Goal: Information Seeking & Learning: Learn about a topic

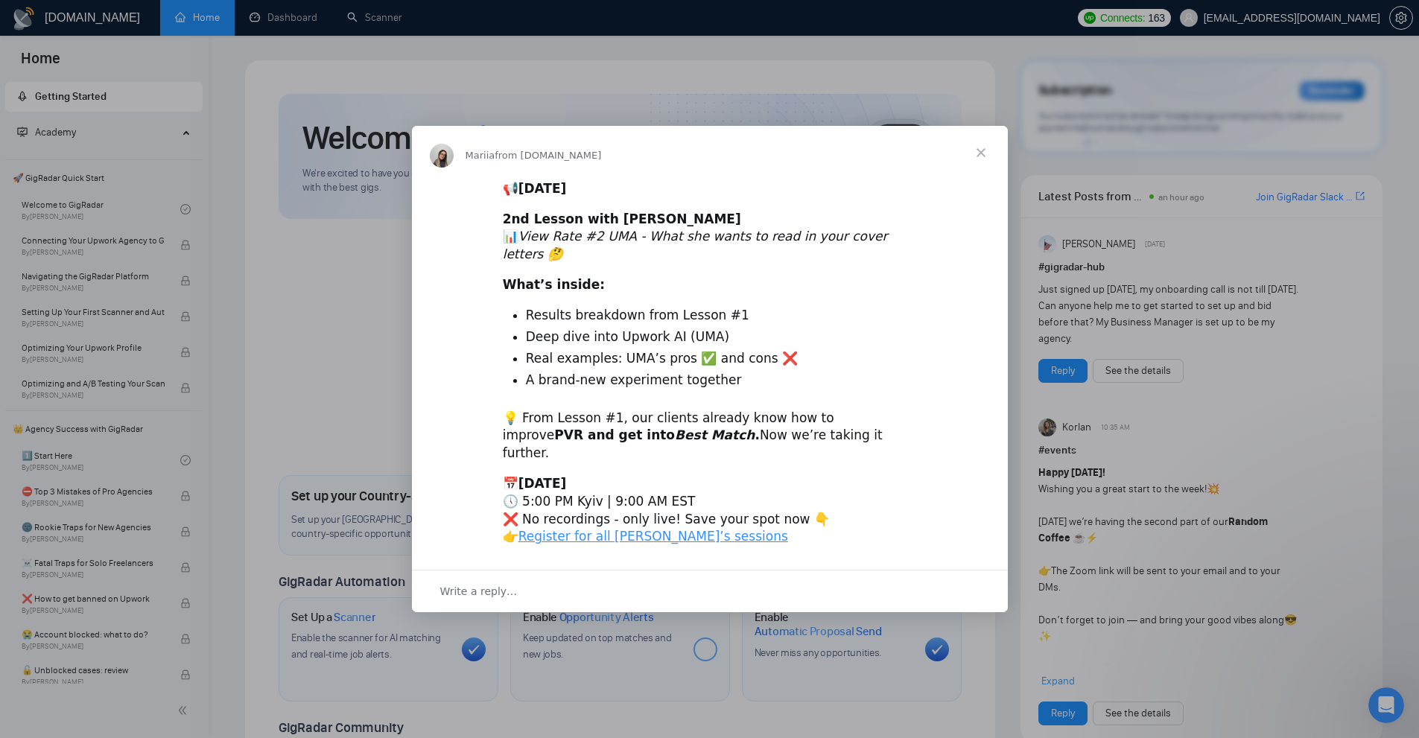
click at [977, 177] on span "Close" at bounding box center [981, 153] width 54 height 54
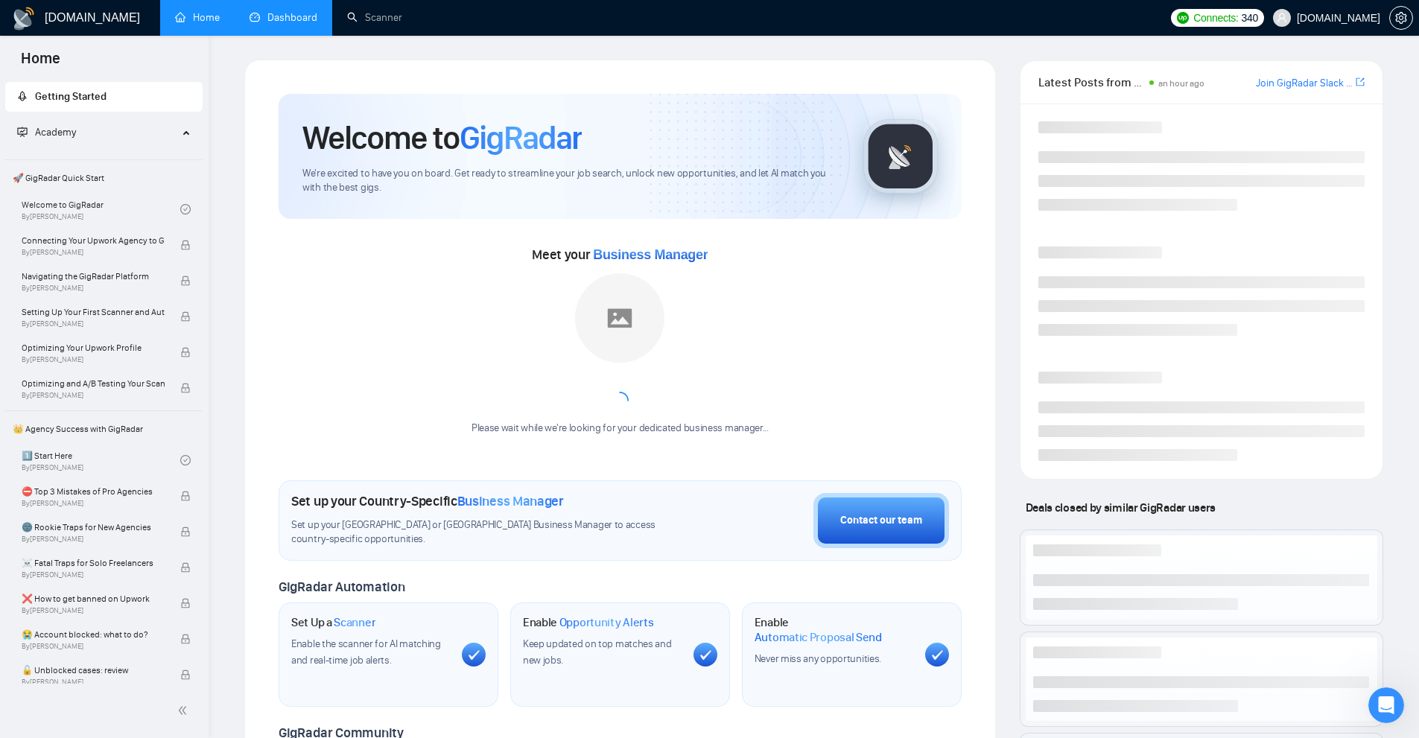
click at [314, 22] on link "Dashboard" at bounding box center [284, 17] width 68 height 13
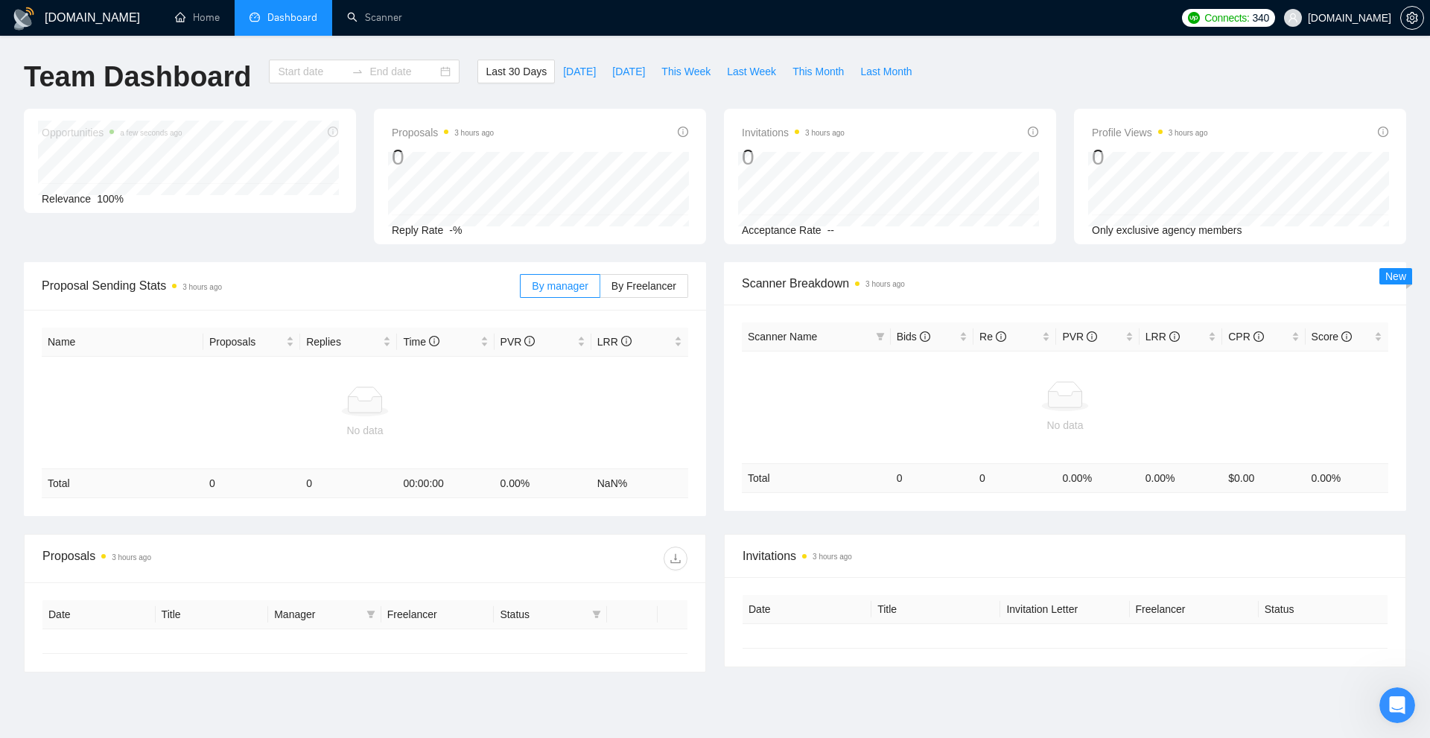
type input "[DATE]"
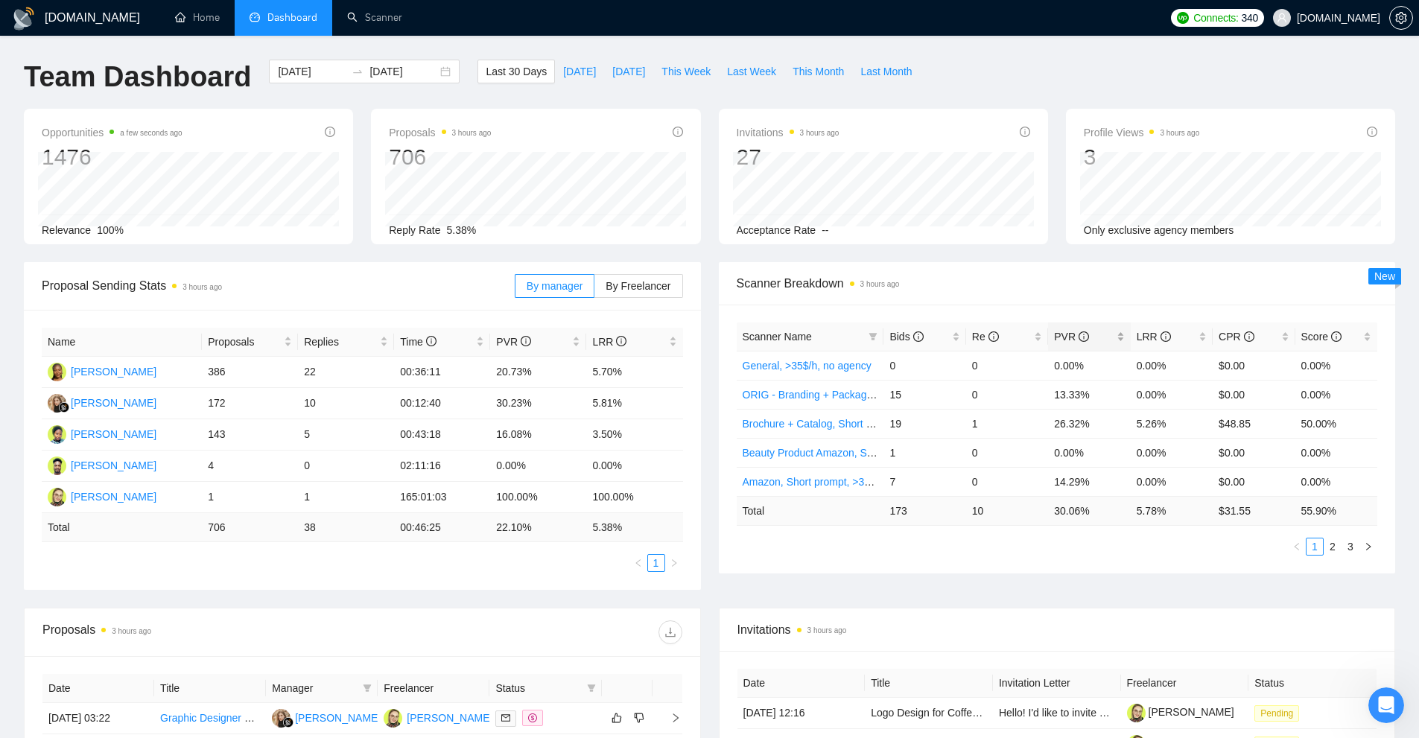
click at [1124, 340] on div "PVR" at bounding box center [1089, 336] width 70 height 16
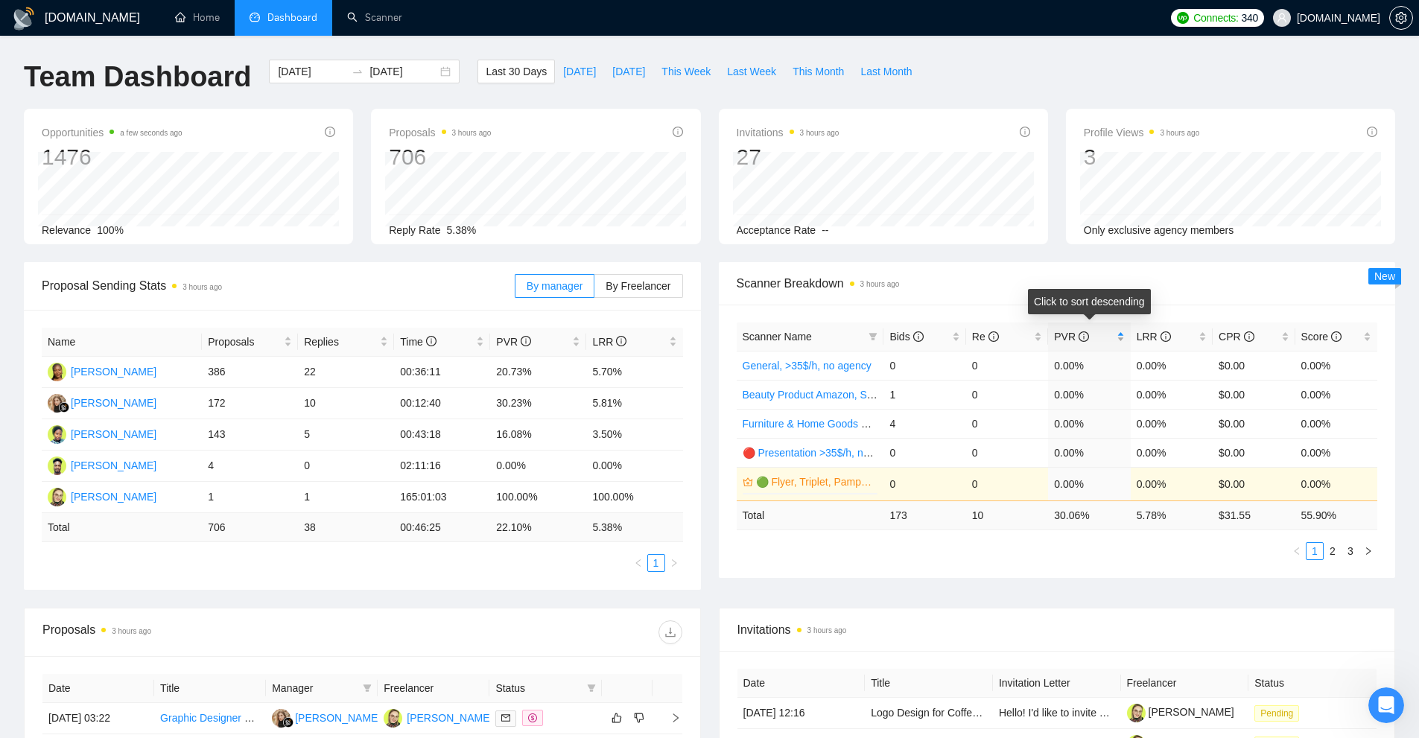
click at [1121, 339] on div "PVR" at bounding box center [1089, 336] width 70 height 16
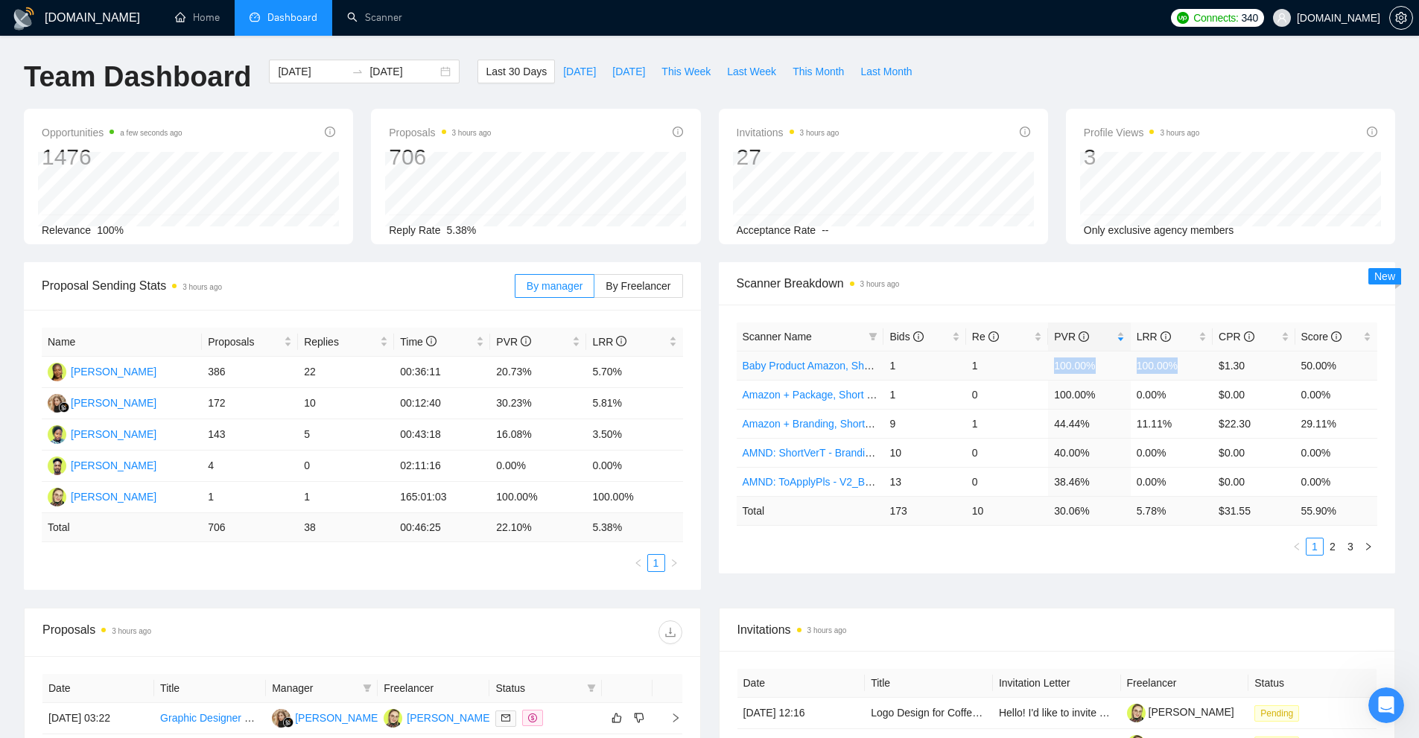
drag, startPoint x: 1076, startPoint y: 368, endPoint x: 1179, endPoint y: 363, distance: 102.9
click at [1179, 363] on tr "Baby Product Amazon, Short prompt, >35$/h, no agency 1 1 100.00% 100.00% $1.30 …" at bounding box center [1057, 365] width 641 height 29
click at [1107, 397] on td "100.00%" at bounding box center [1089, 394] width 82 height 29
click at [876, 339] on icon "filter" at bounding box center [873, 336] width 9 height 9
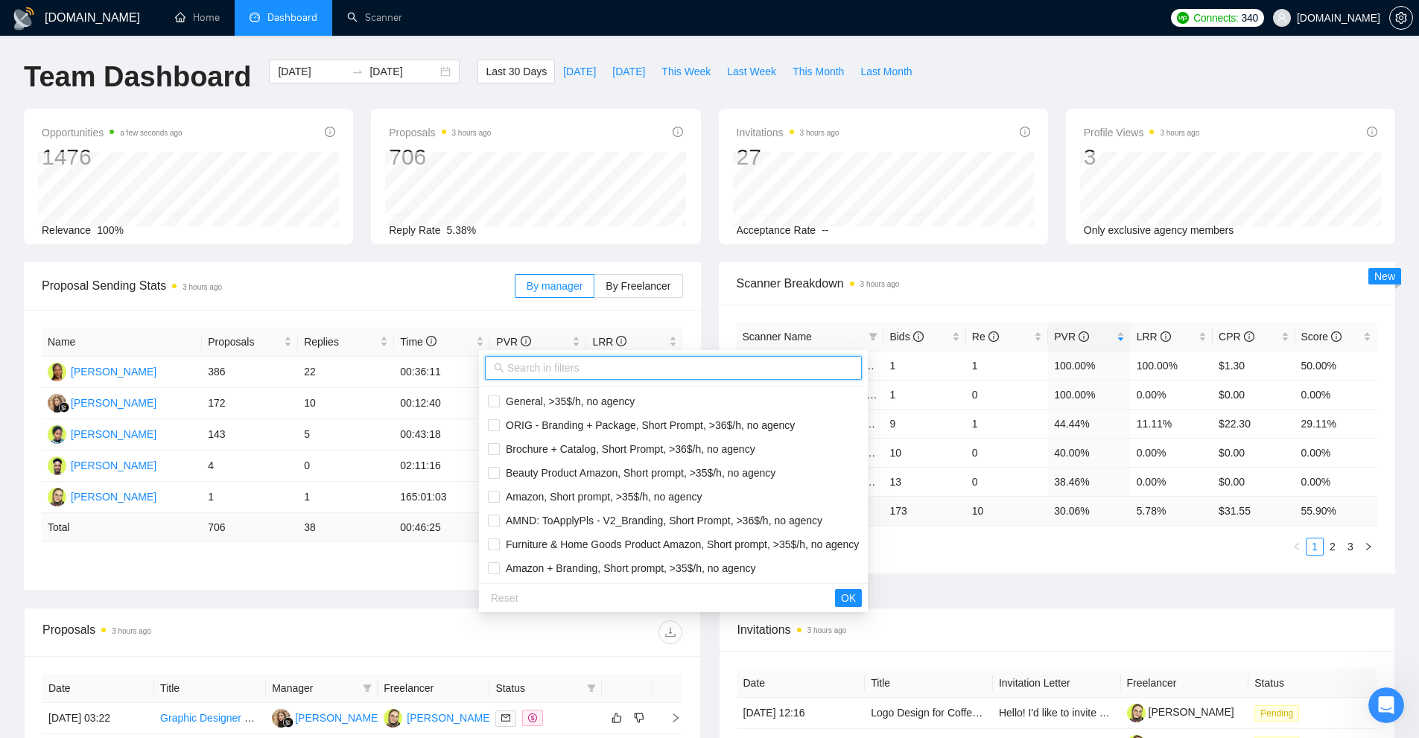
click at [641, 374] on input "text" at bounding box center [680, 368] width 346 height 16
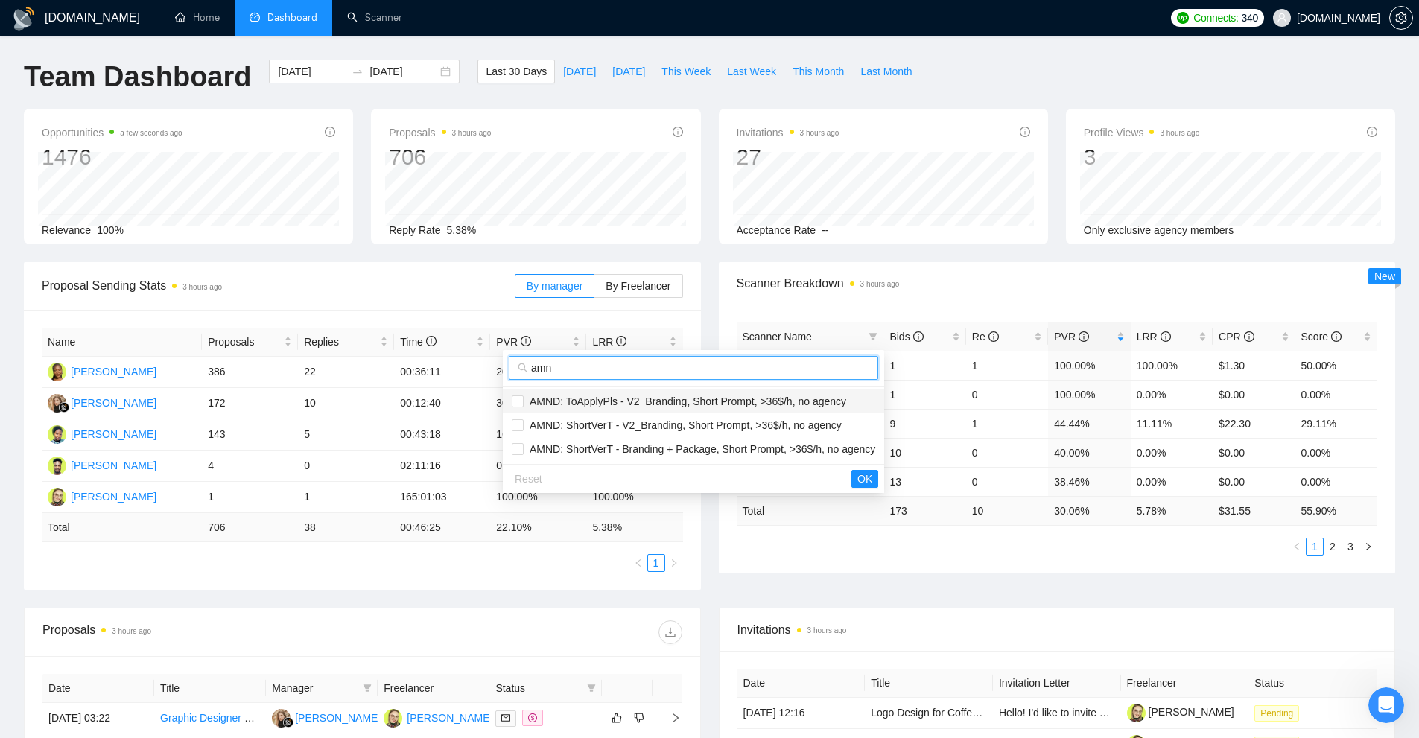
type input "amn"
click at [656, 398] on span "AMND: ToApplyPls - V2_Branding, Short Prompt, >36$/h, no agency" at bounding box center [685, 402] width 323 height 12
checkbox input "true"
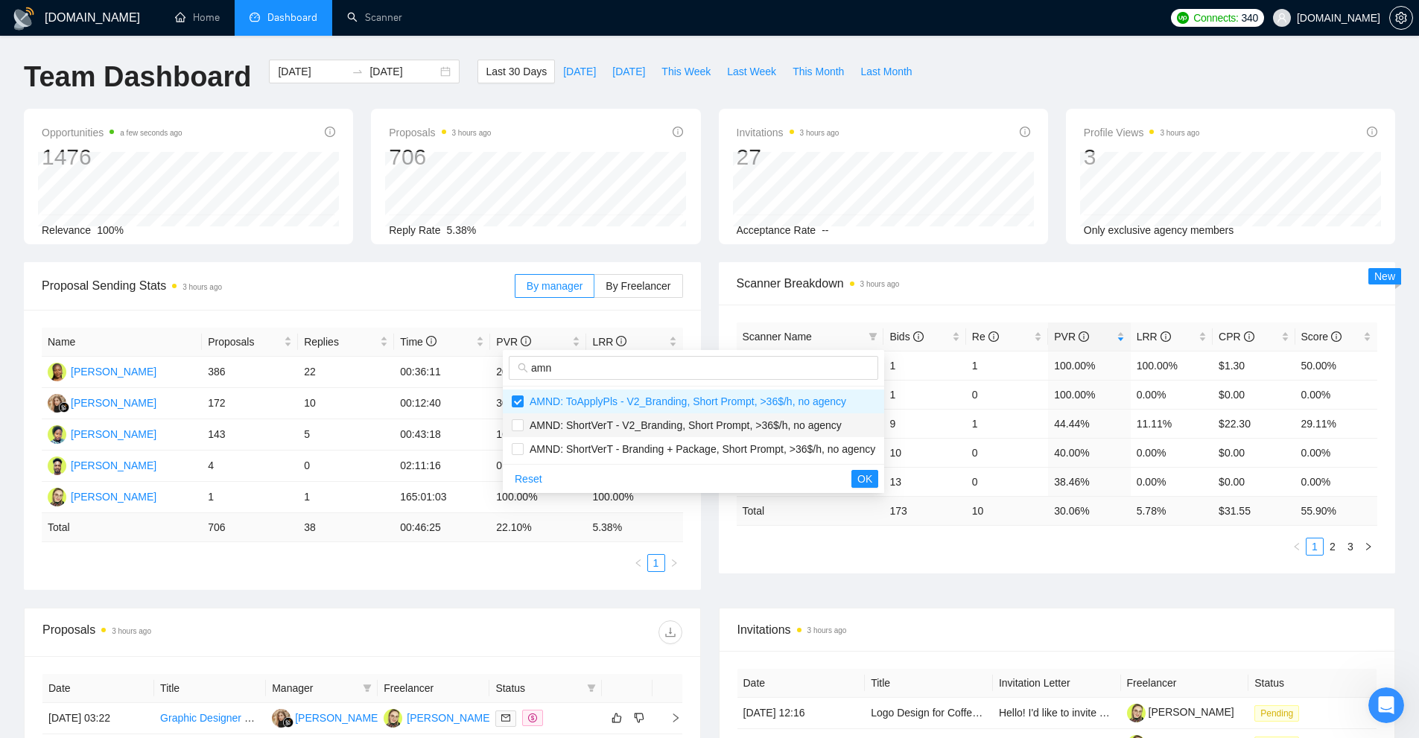
click at [643, 419] on span "AMND: ShortVerT - V2_Branding, Short Prompt, >36$/h, no agency" at bounding box center [683, 425] width 318 height 12
checkbox input "true"
click at [629, 451] on span "AMND: ShortVerT - Branding + Package, Short Prompt, >36$/h, no agency" at bounding box center [700, 449] width 352 height 12
checkbox input "true"
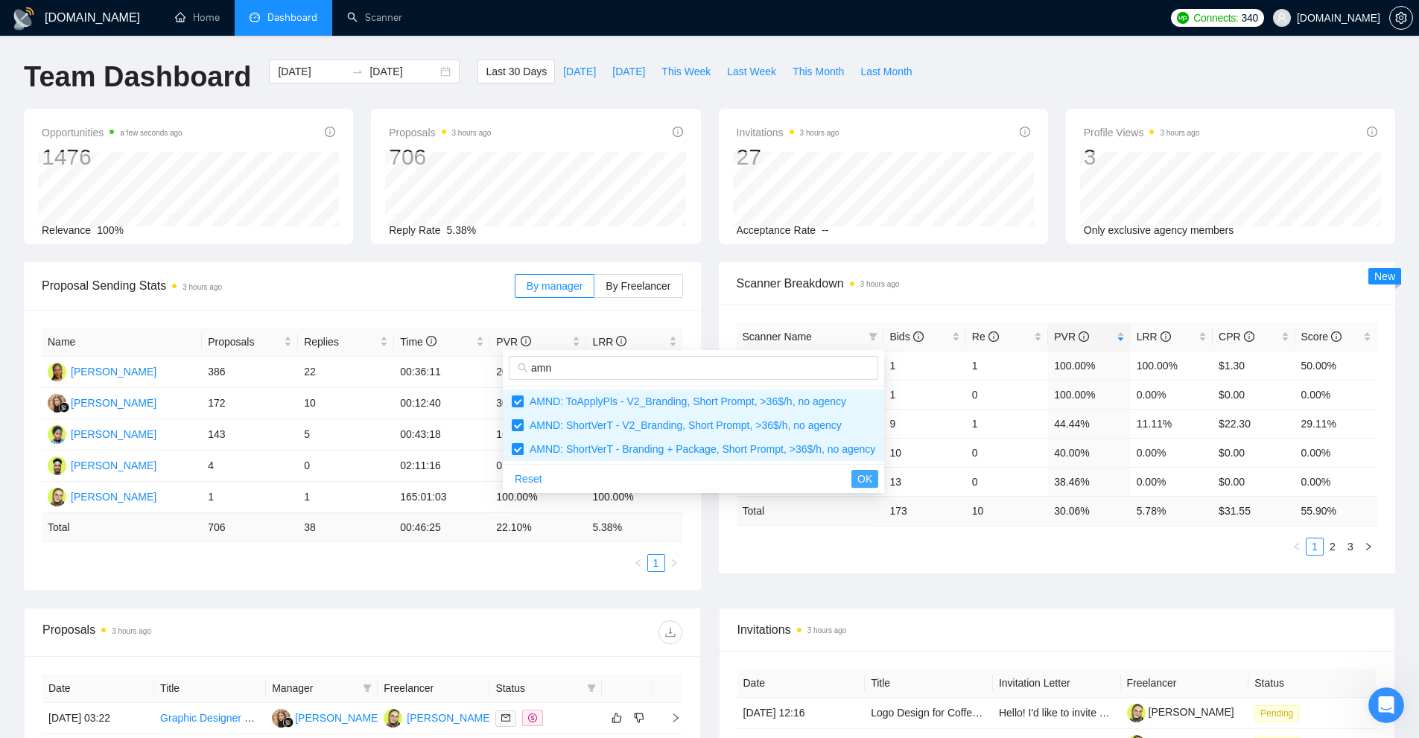
click at [862, 483] on span "OK" at bounding box center [864, 479] width 15 height 16
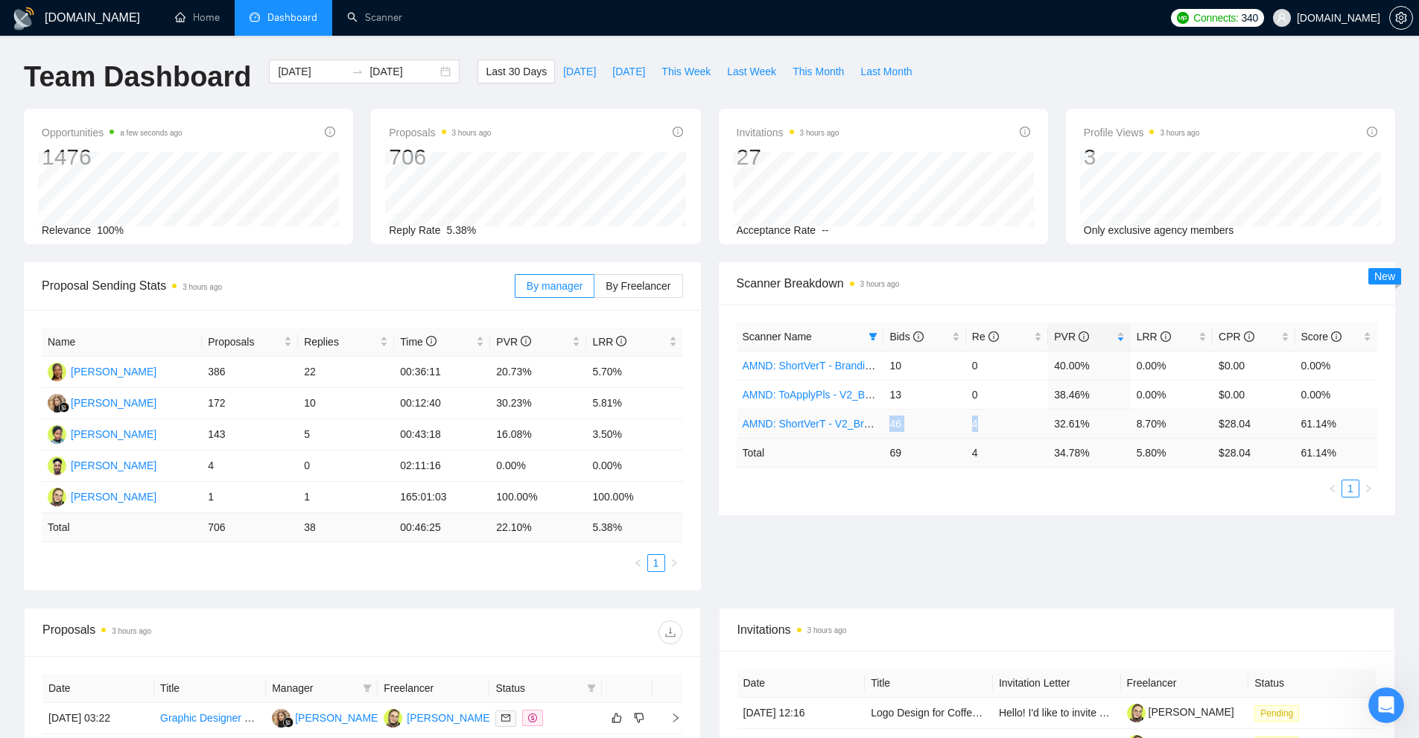
drag, startPoint x: 883, startPoint y: 415, endPoint x: 1002, endPoint y: 419, distance: 118.5
click at [1002, 419] on tr "AMND: ShortVerT - V2_Branding, Short Prompt, >36$/h, no agency 46 4 32.61% 8.70…" at bounding box center [1057, 423] width 641 height 29
click at [1116, 425] on td "32.61%" at bounding box center [1089, 423] width 82 height 29
drag, startPoint x: 1182, startPoint y: 419, endPoint x: 1038, endPoint y: 419, distance: 143.8
click at [1038, 419] on tr "AMND: ShortVerT - V2_Branding, Short Prompt, >36$/h, no agency 46 4 32.61% 8.70…" at bounding box center [1057, 423] width 641 height 29
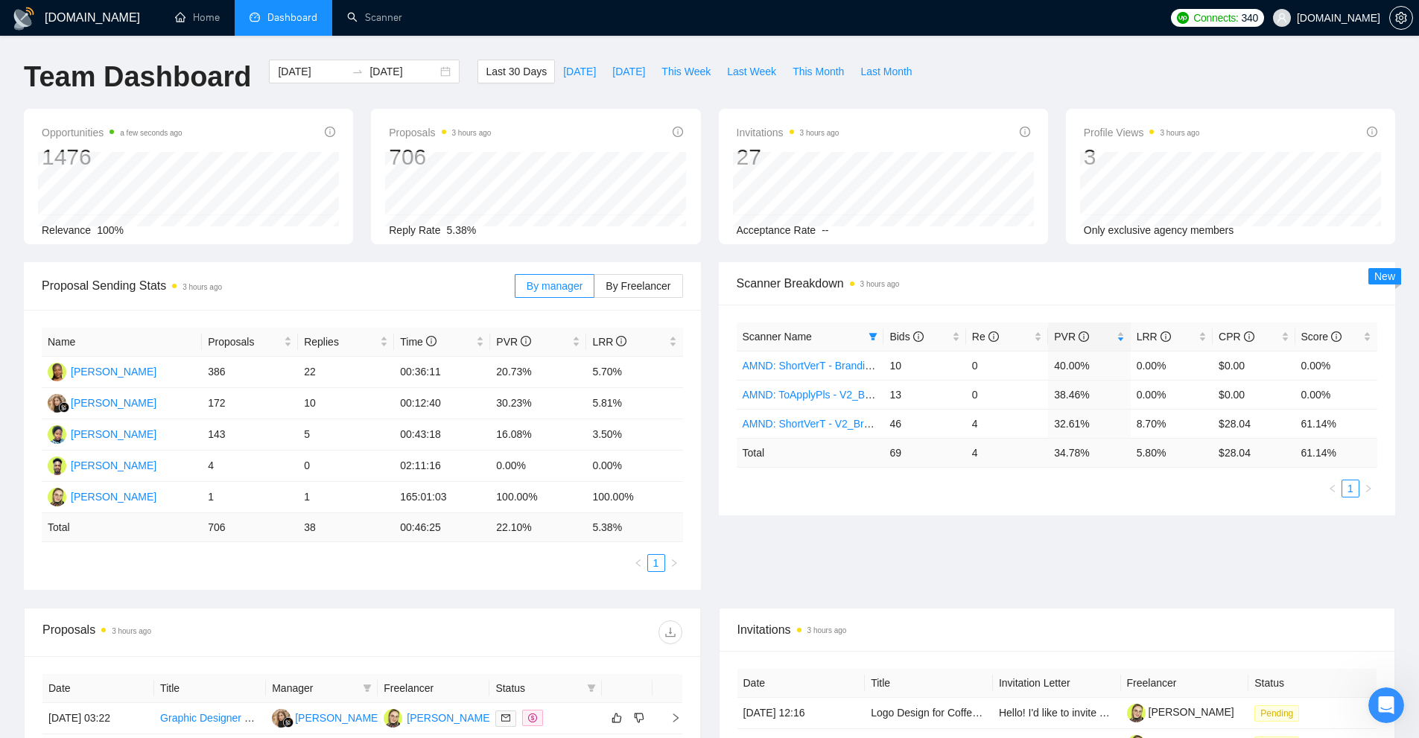
click at [1123, 488] on ul "1" at bounding box center [1057, 489] width 641 height 18
drag, startPoint x: 892, startPoint y: 398, endPoint x: 1225, endPoint y: 390, distance: 333.1
click at [1225, 390] on tr "AMND: ToApplyPls - V2_Branding, Short Prompt, >36$/h, no agency 13 0 38.46% 0.0…" at bounding box center [1057, 394] width 641 height 29
click at [1225, 390] on td "$0.00" at bounding box center [1254, 394] width 82 height 29
drag, startPoint x: 1272, startPoint y: 393, endPoint x: 1207, endPoint y: 393, distance: 65.5
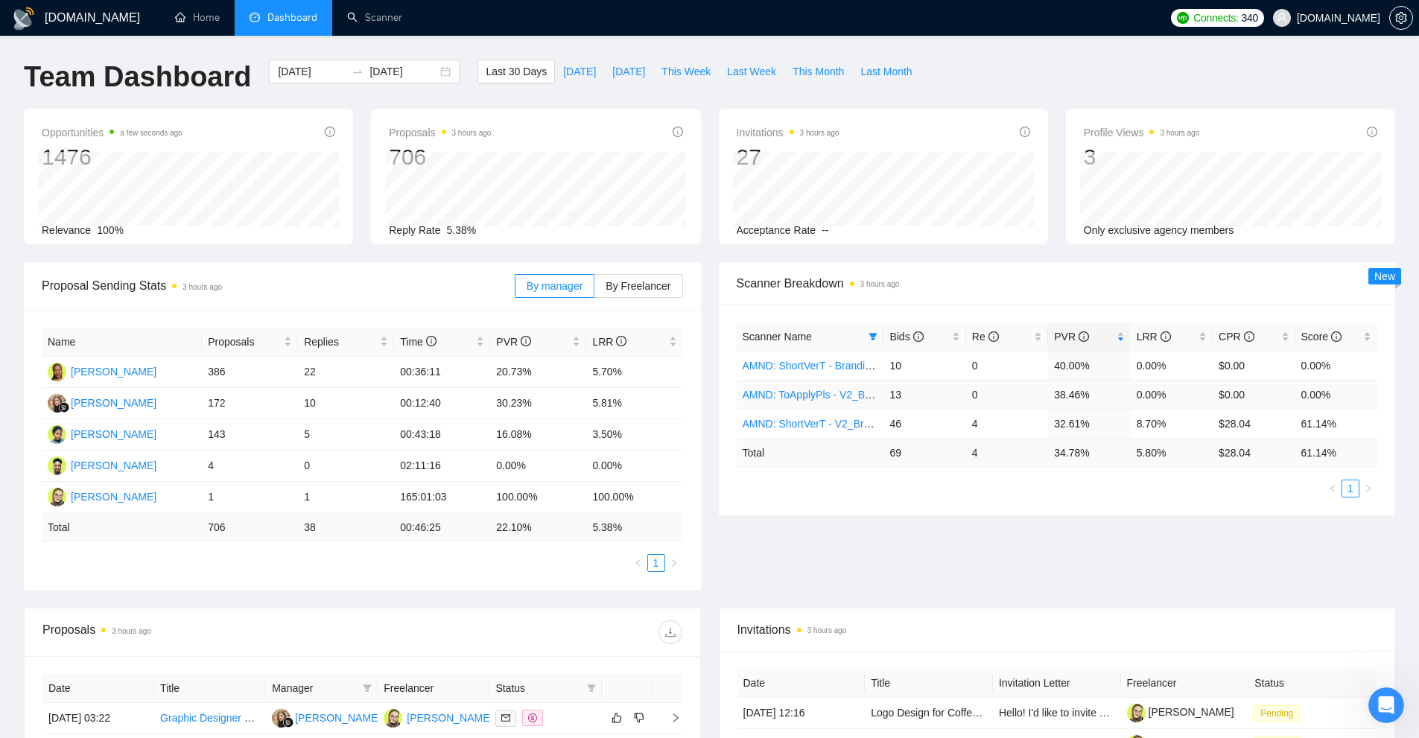
click at [1224, 393] on td "$0.00" at bounding box center [1254, 394] width 82 height 29
drag, startPoint x: 908, startPoint y: 391, endPoint x: 887, endPoint y: 392, distance: 20.9
click at [887, 392] on td "13" at bounding box center [924, 394] width 82 height 29
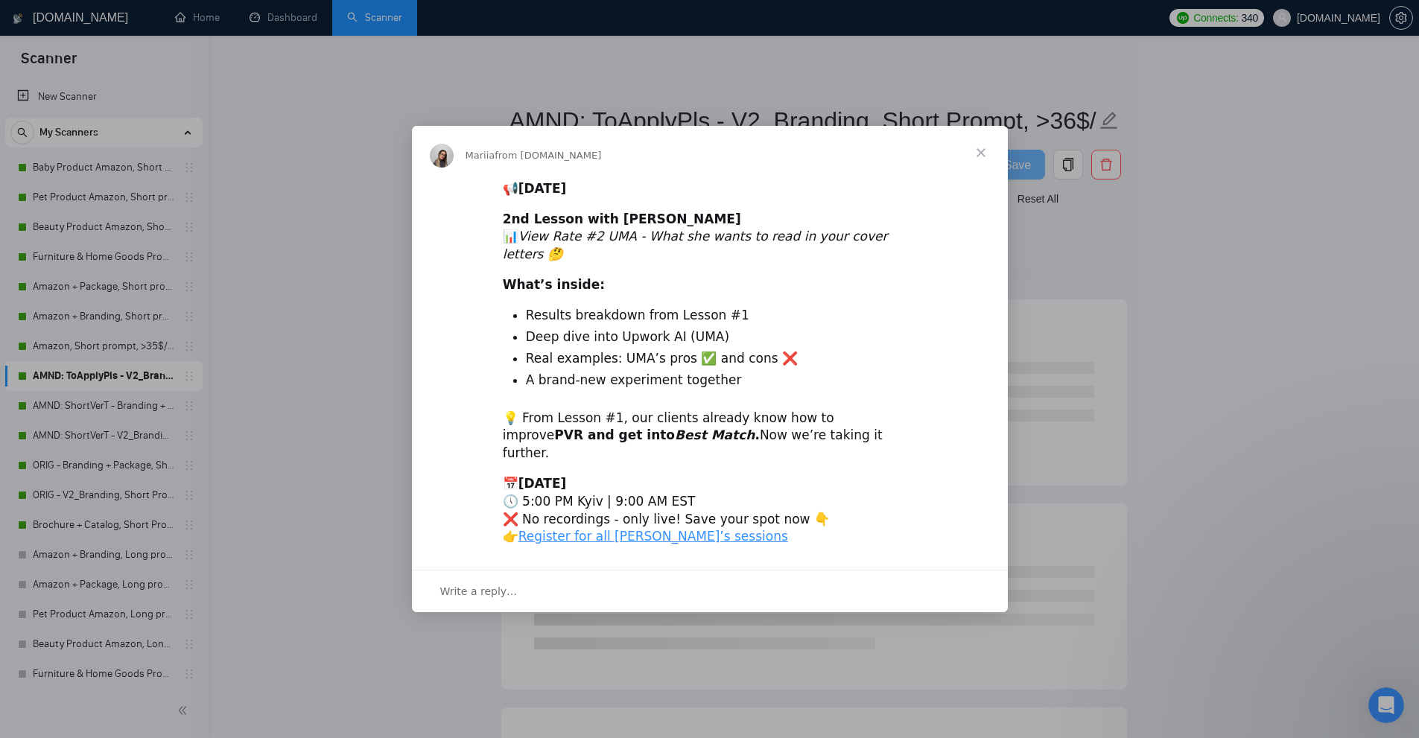
click at [976, 160] on span "Close" at bounding box center [981, 153] width 54 height 54
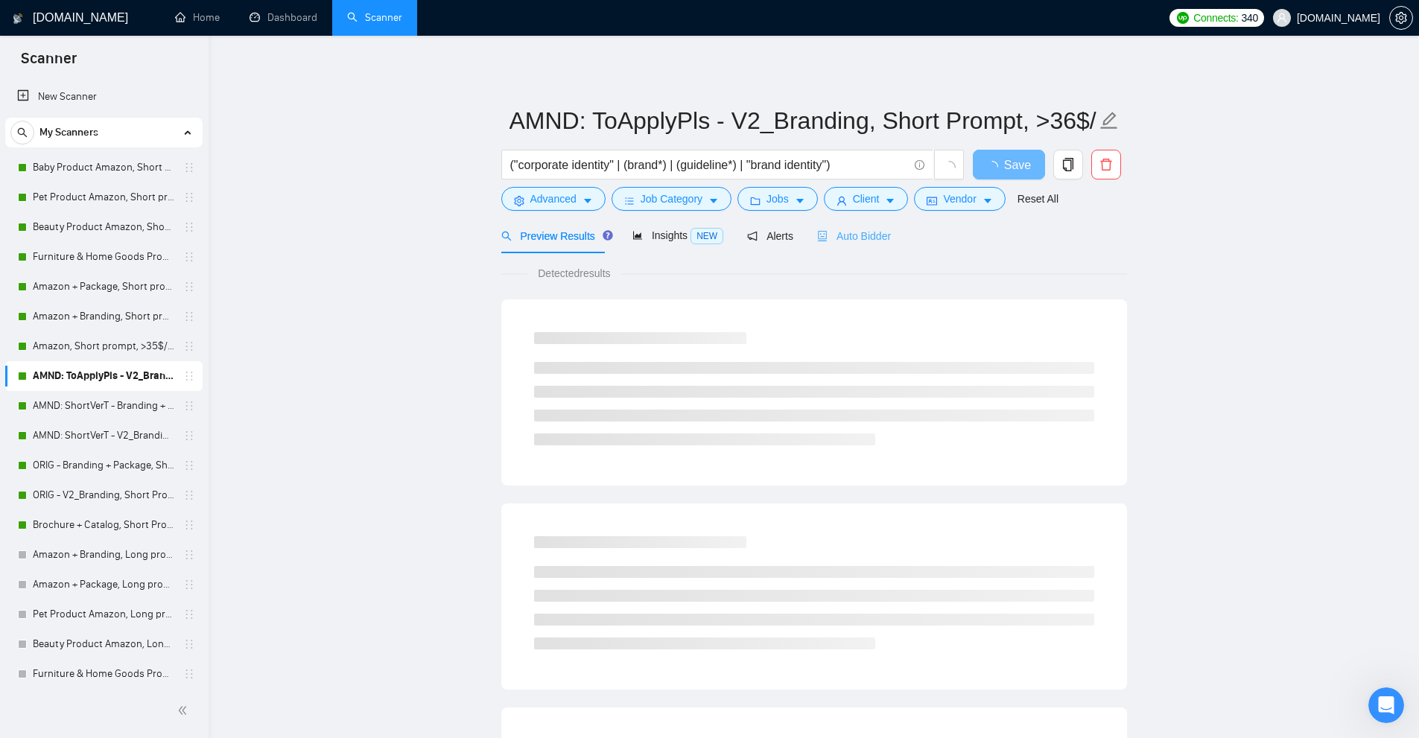
click at [843, 226] on div "Auto Bidder" at bounding box center [854, 235] width 74 height 35
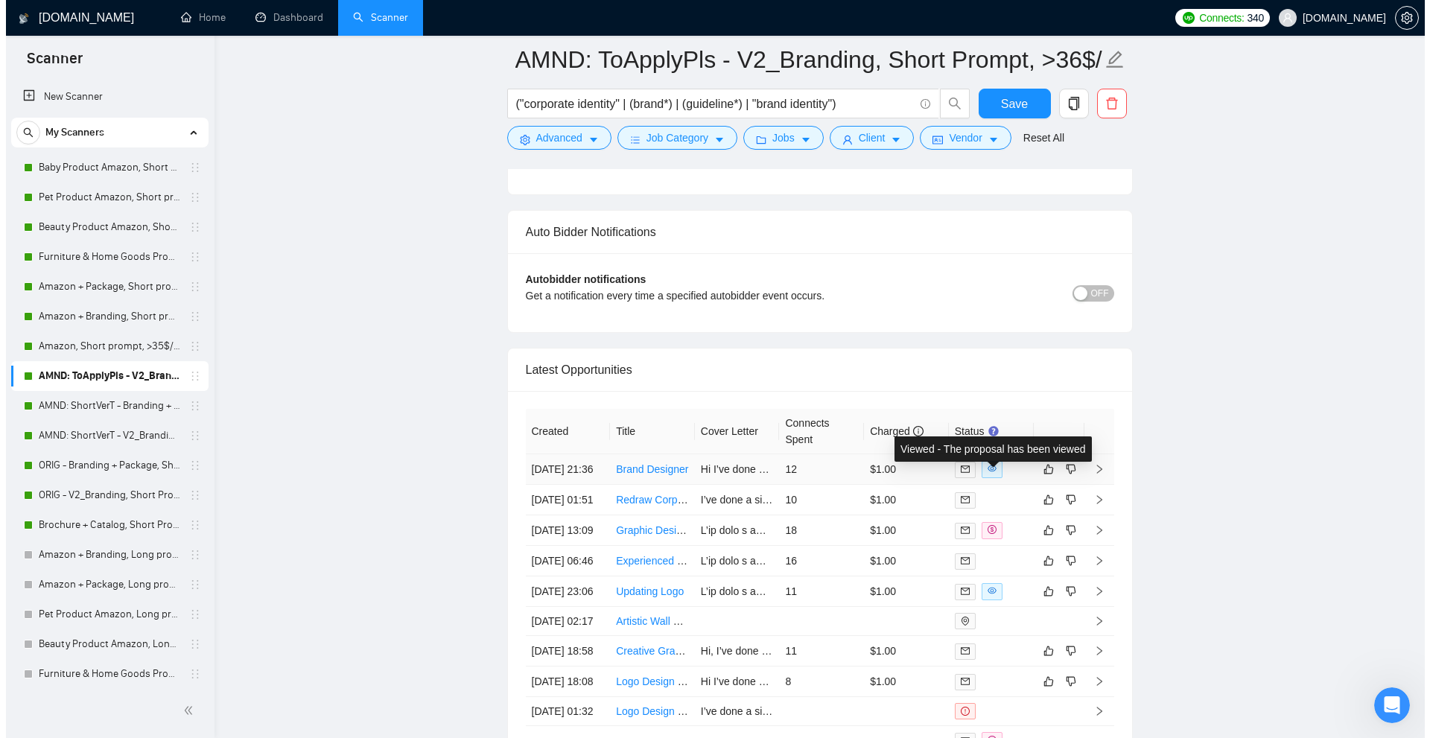
scroll to position [3948, 0]
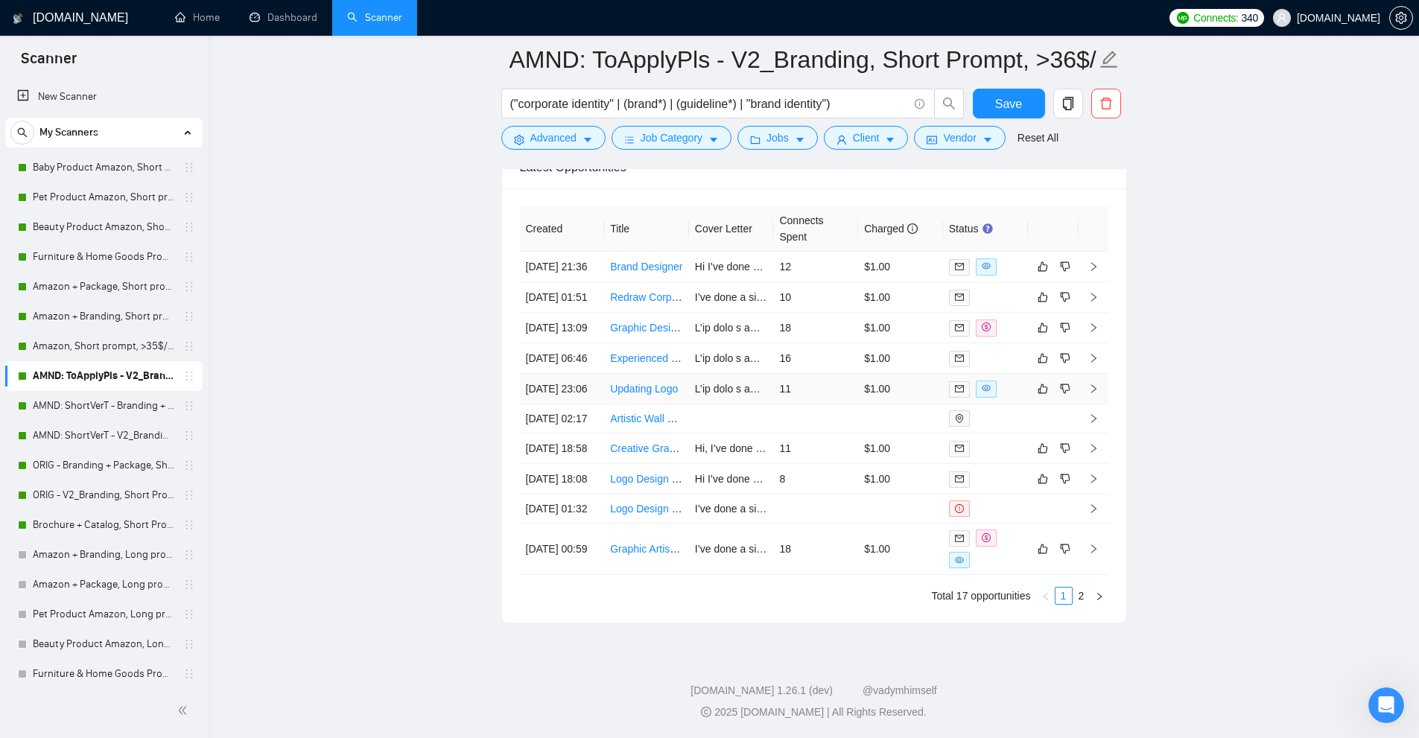
click at [882, 374] on td "$1.00" at bounding box center [900, 389] width 85 height 31
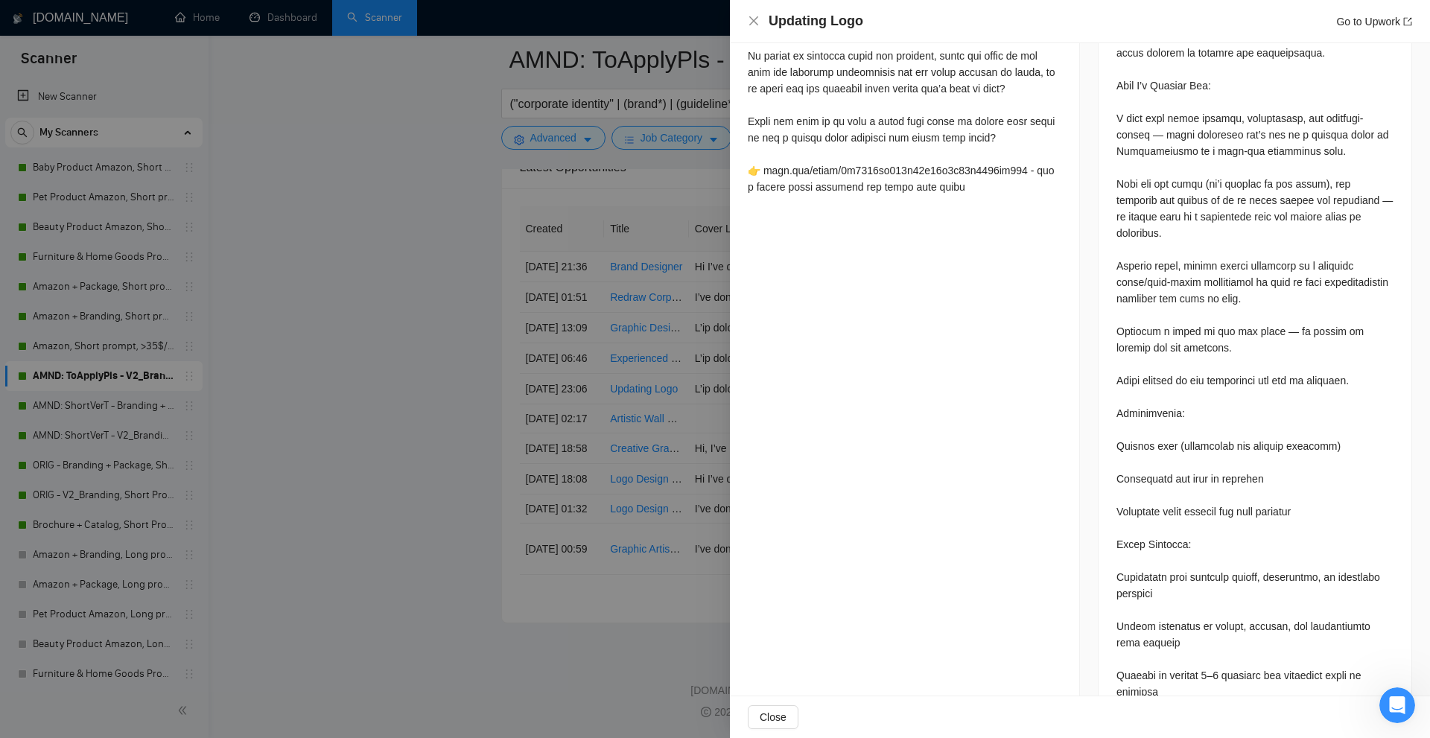
scroll to position [502, 0]
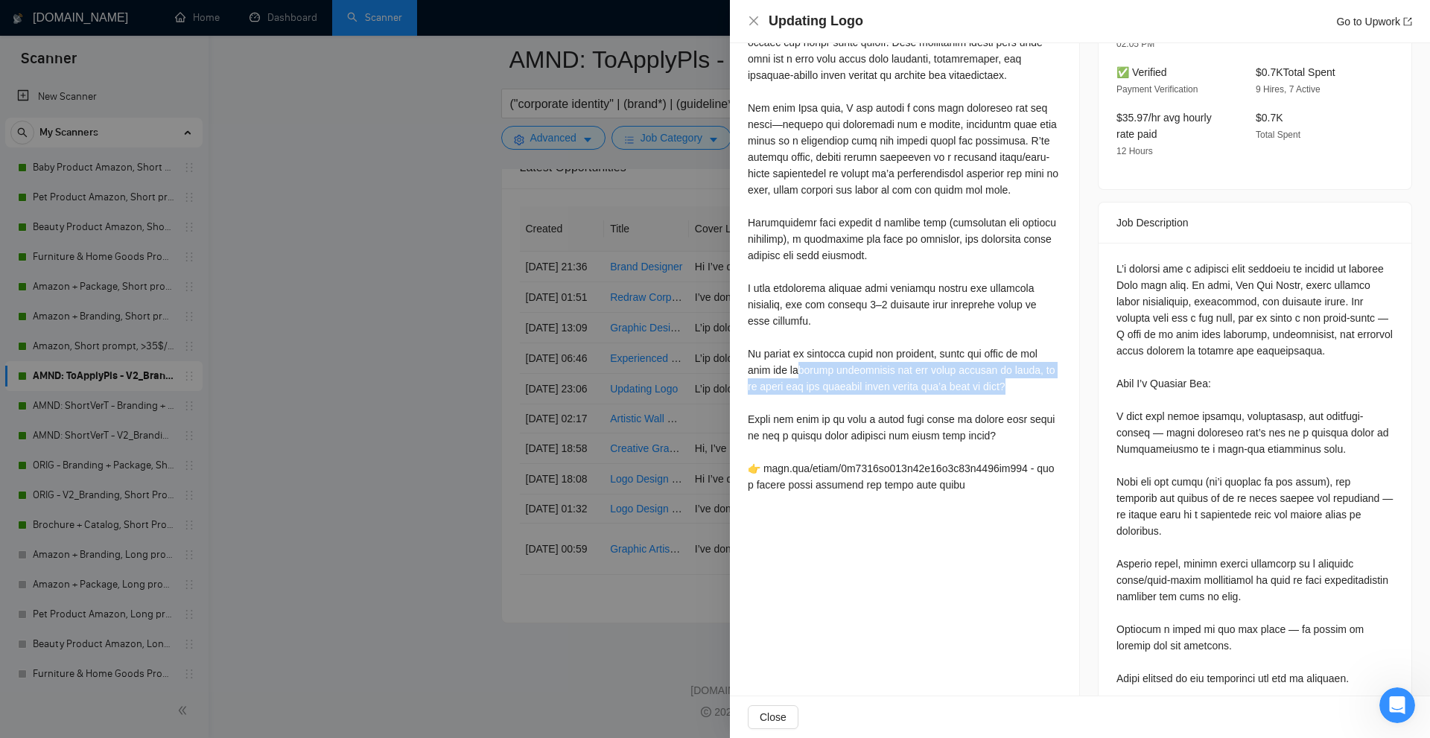
drag, startPoint x: 802, startPoint y: 373, endPoint x: 1012, endPoint y: 385, distance: 210.4
click at [1012, 385] on div at bounding box center [905, 239] width 314 height 508
click at [975, 406] on div at bounding box center [905, 239] width 314 height 508
drag, startPoint x: 1008, startPoint y: 391, endPoint x: 772, endPoint y: 337, distance: 241.4
click at [772, 337] on div at bounding box center [905, 239] width 314 height 508
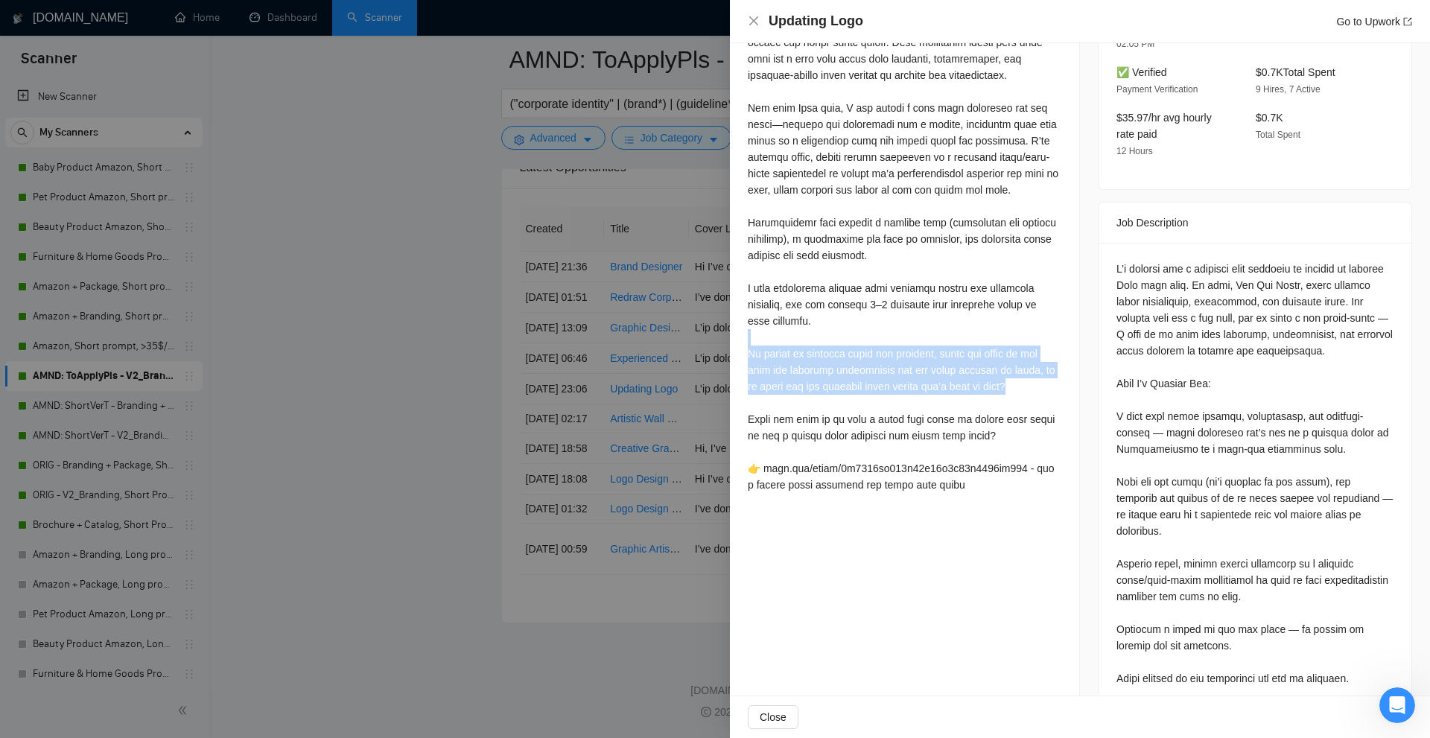
click at [851, 344] on div at bounding box center [905, 239] width 314 height 508
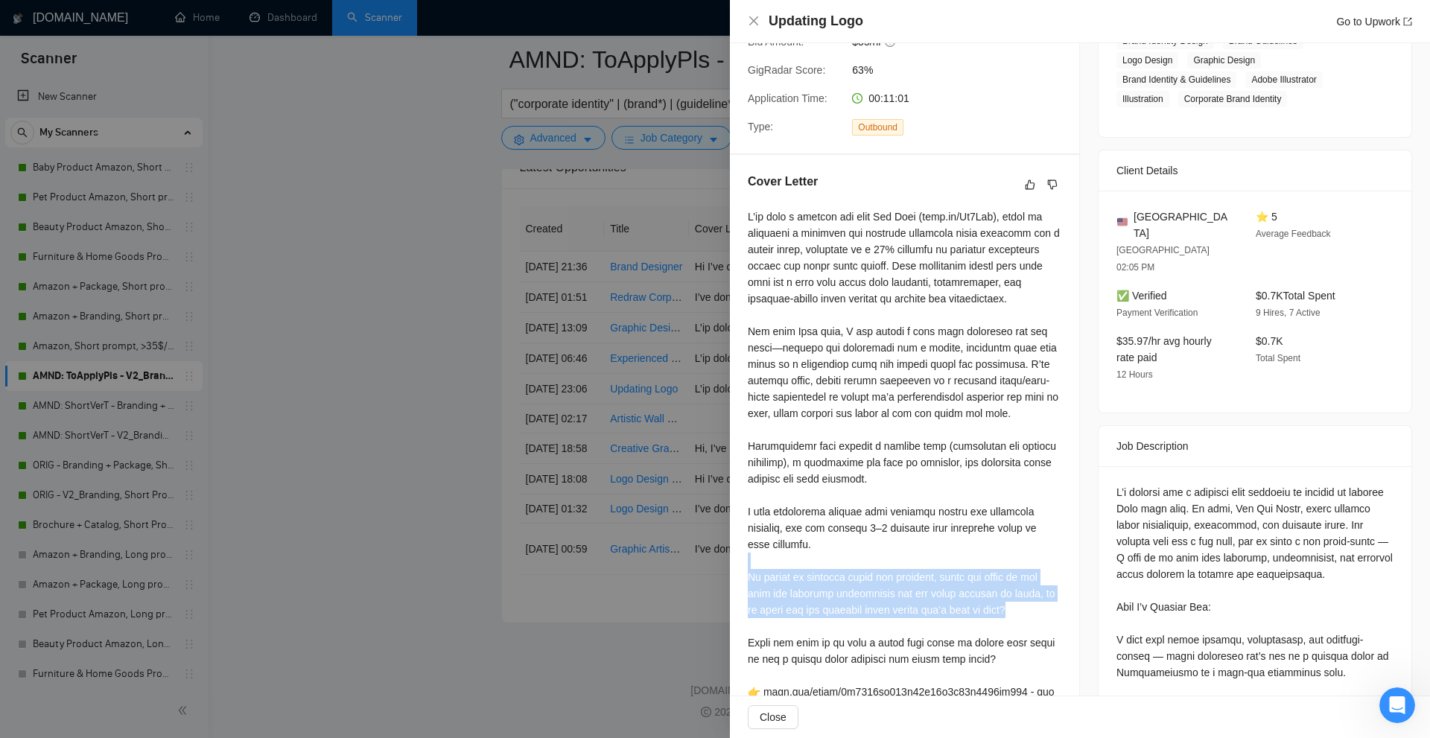
scroll to position [204, 0]
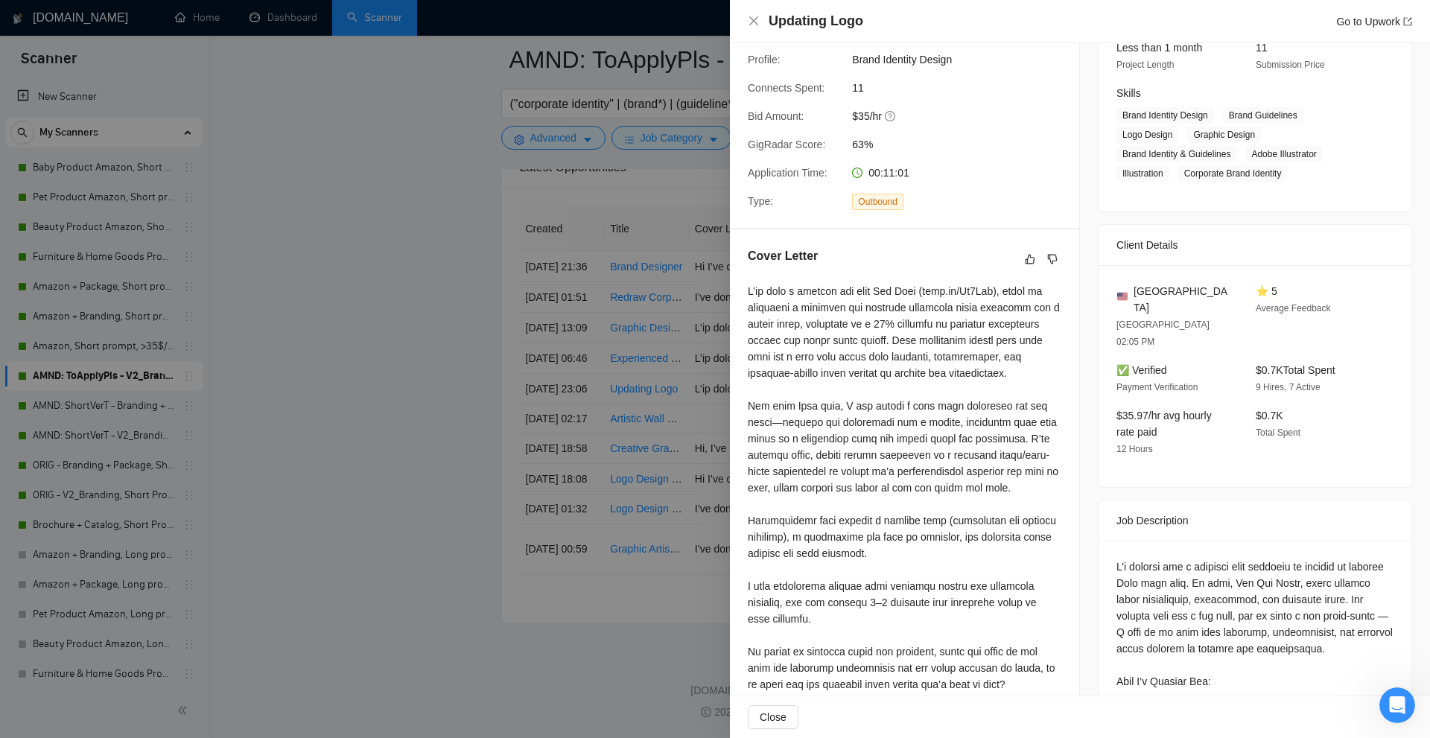
click at [851, 344] on div at bounding box center [905, 537] width 314 height 508
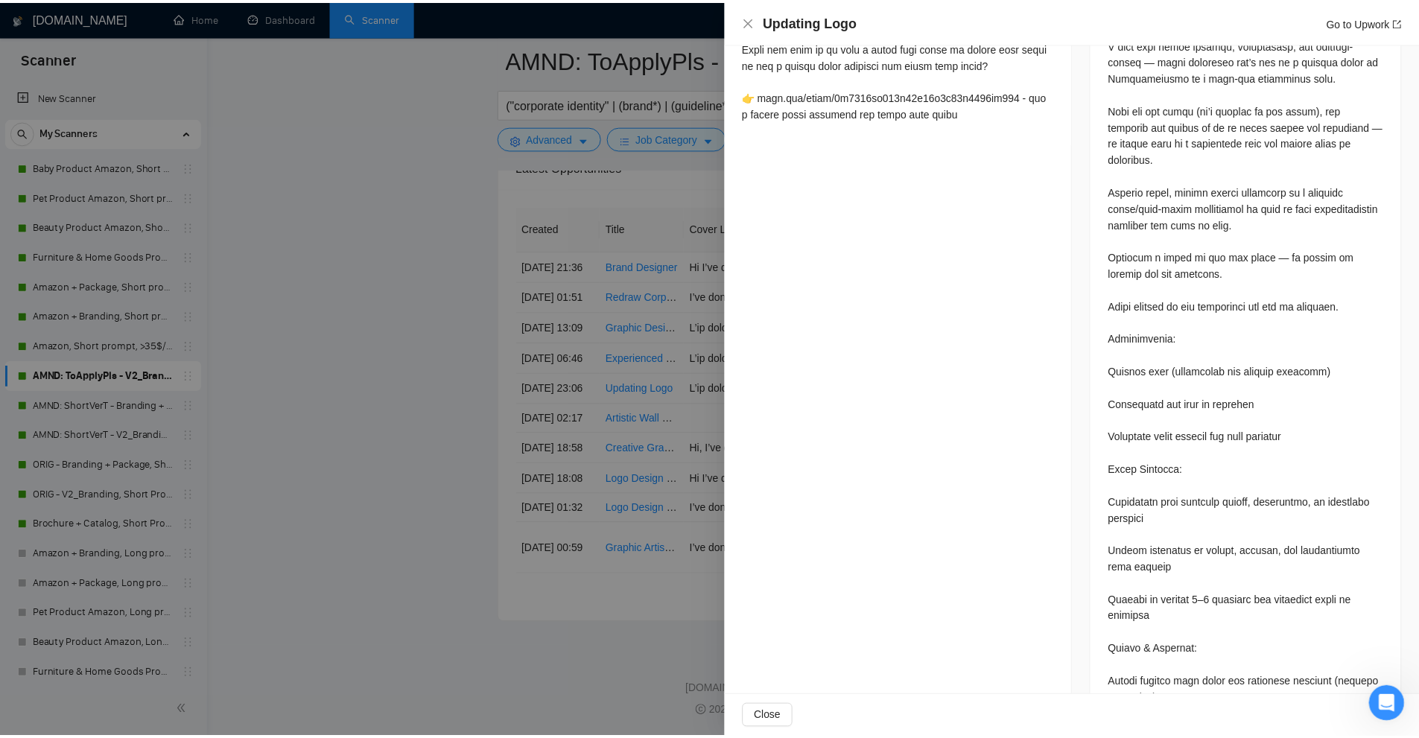
scroll to position [0, 0]
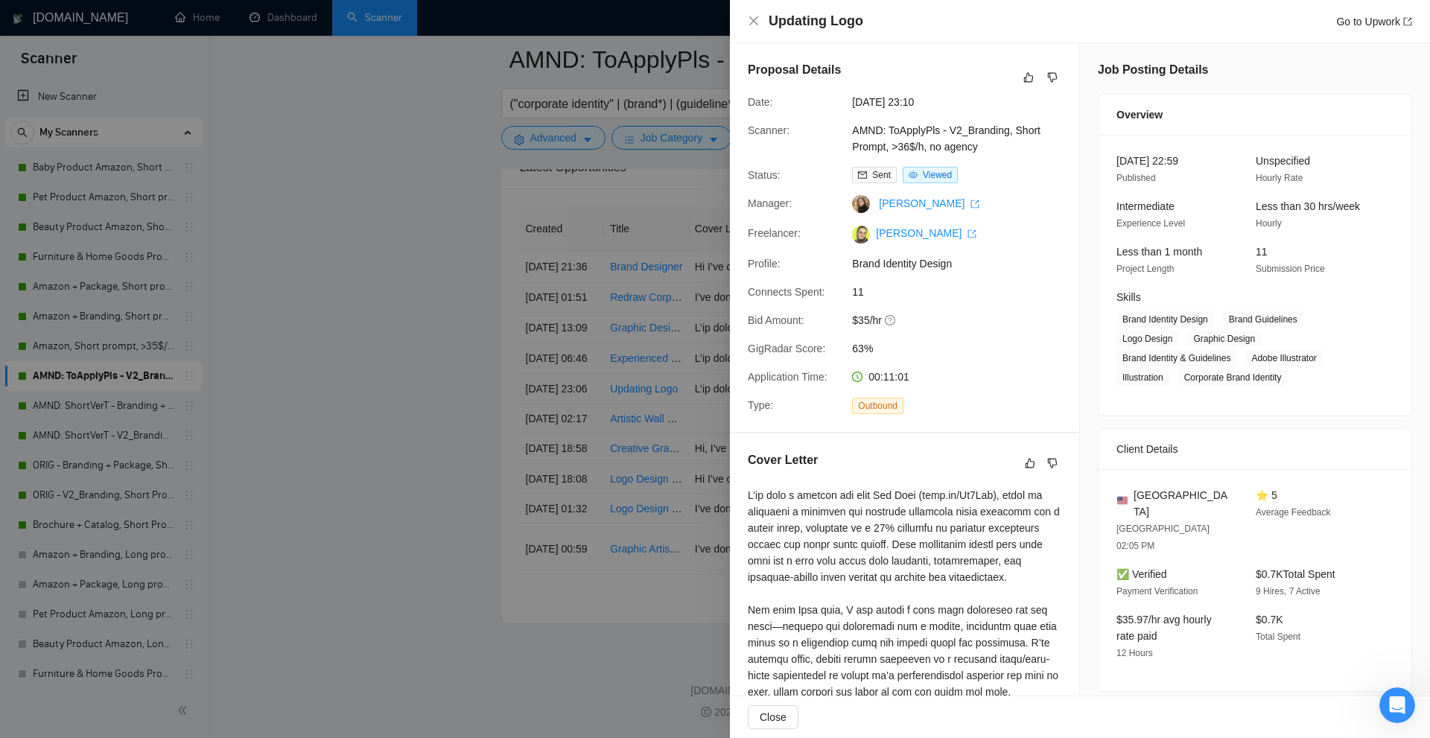
click at [509, 158] on div at bounding box center [715, 369] width 1430 height 738
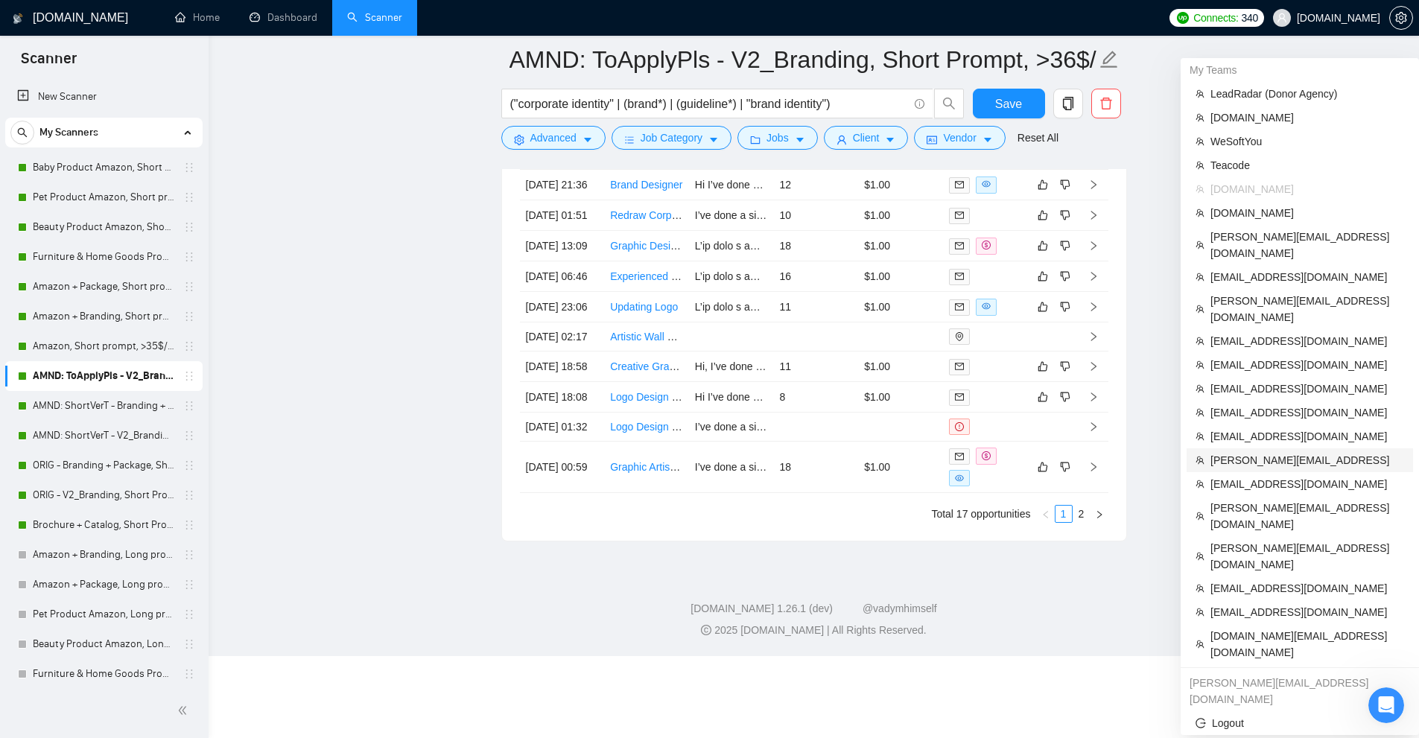
click at [1250, 448] on li "[PERSON_NAME][EMAIL_ADDRESS]" at bounding box center [1300, 460] width 226 height 24
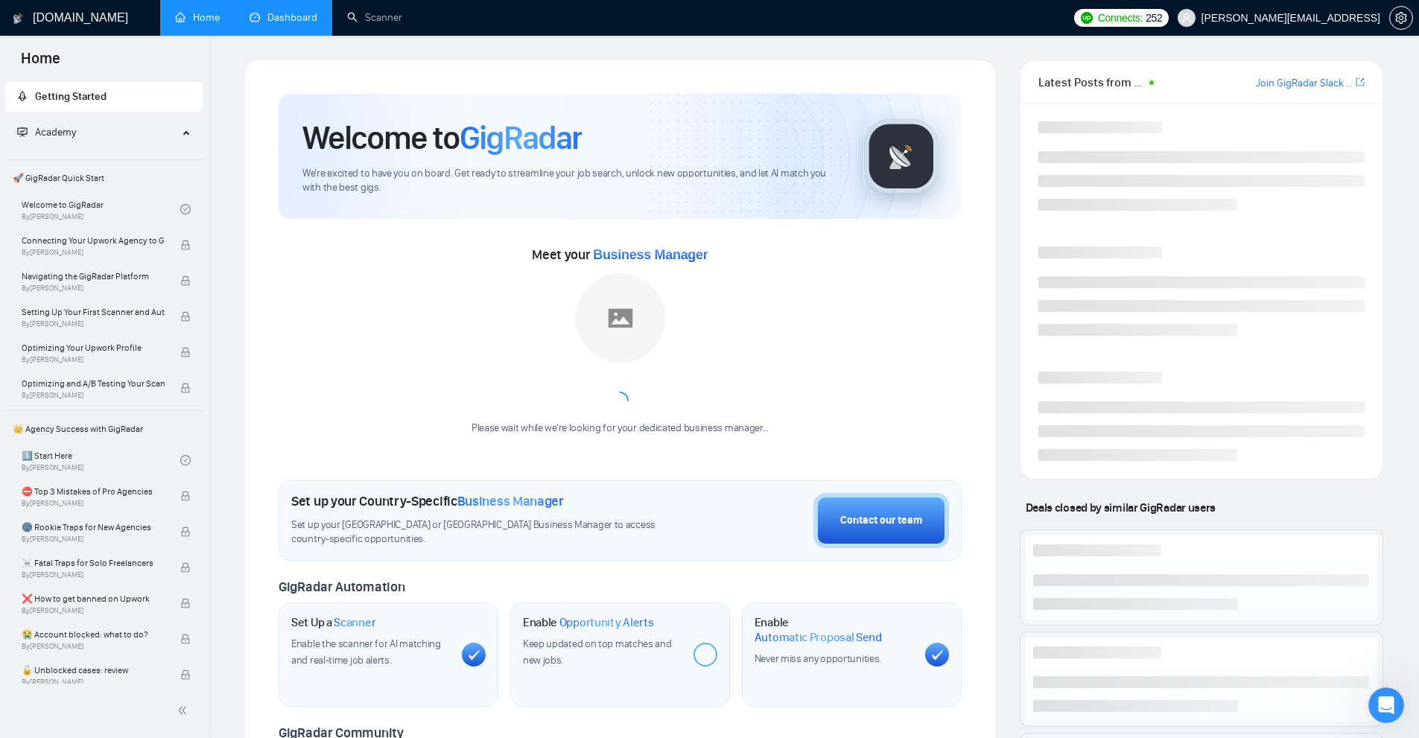
click at [279, 15] on link "Dashboard" at bounding box center [284, 17] width 68 height 13
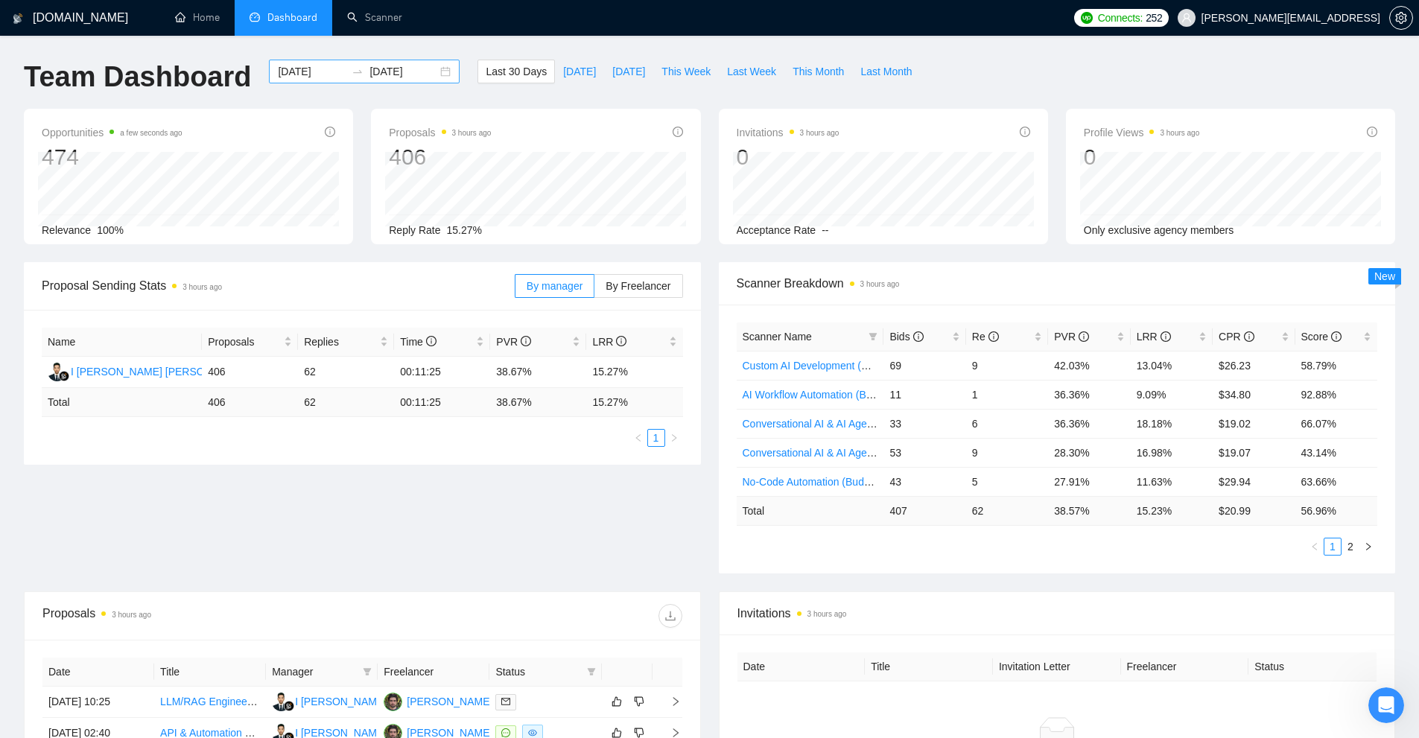
click at [323, 72] on input "[DATE]" at bounding box center [312, 71] width 68 height 16
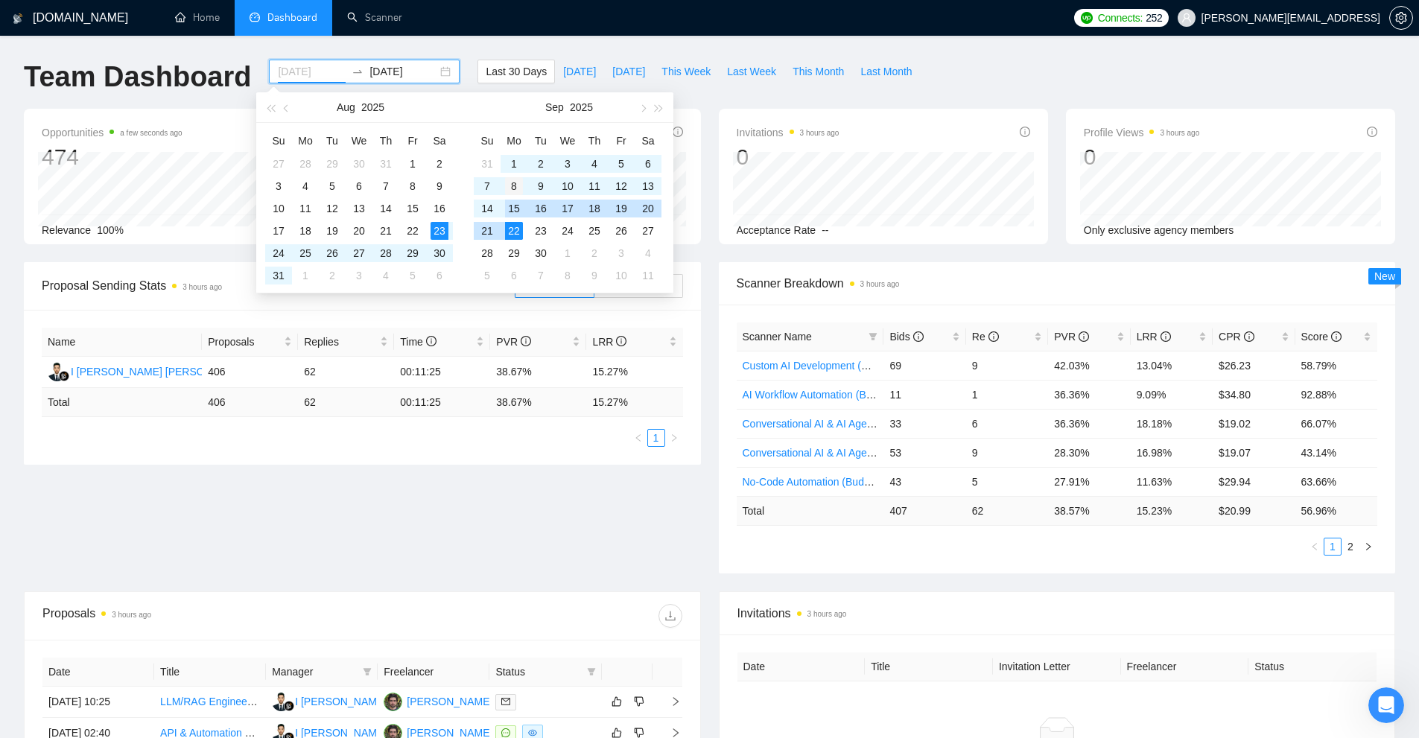
type input "2025-09-08"
click at [512, 187] on div "8" at bounding box center [514, 186] width 18 height 18
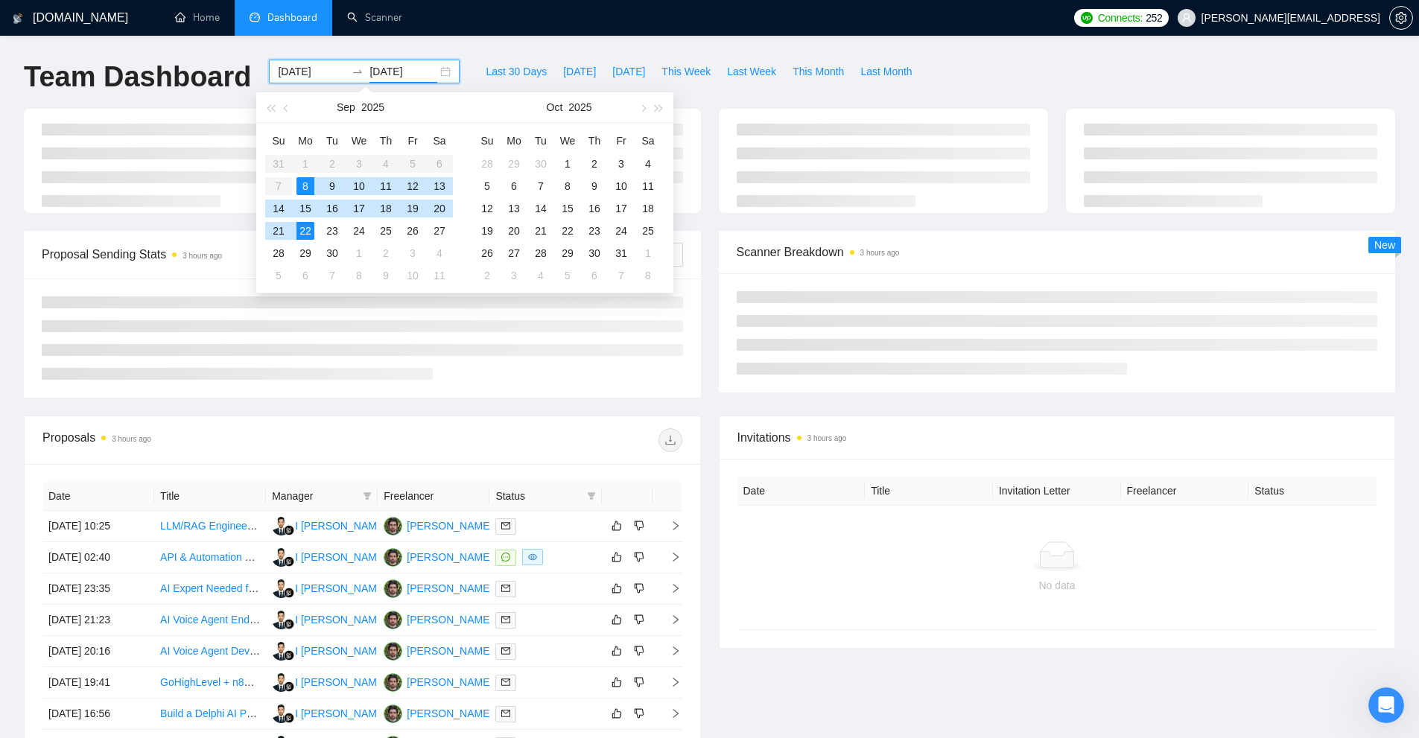
type input "[DATE]"
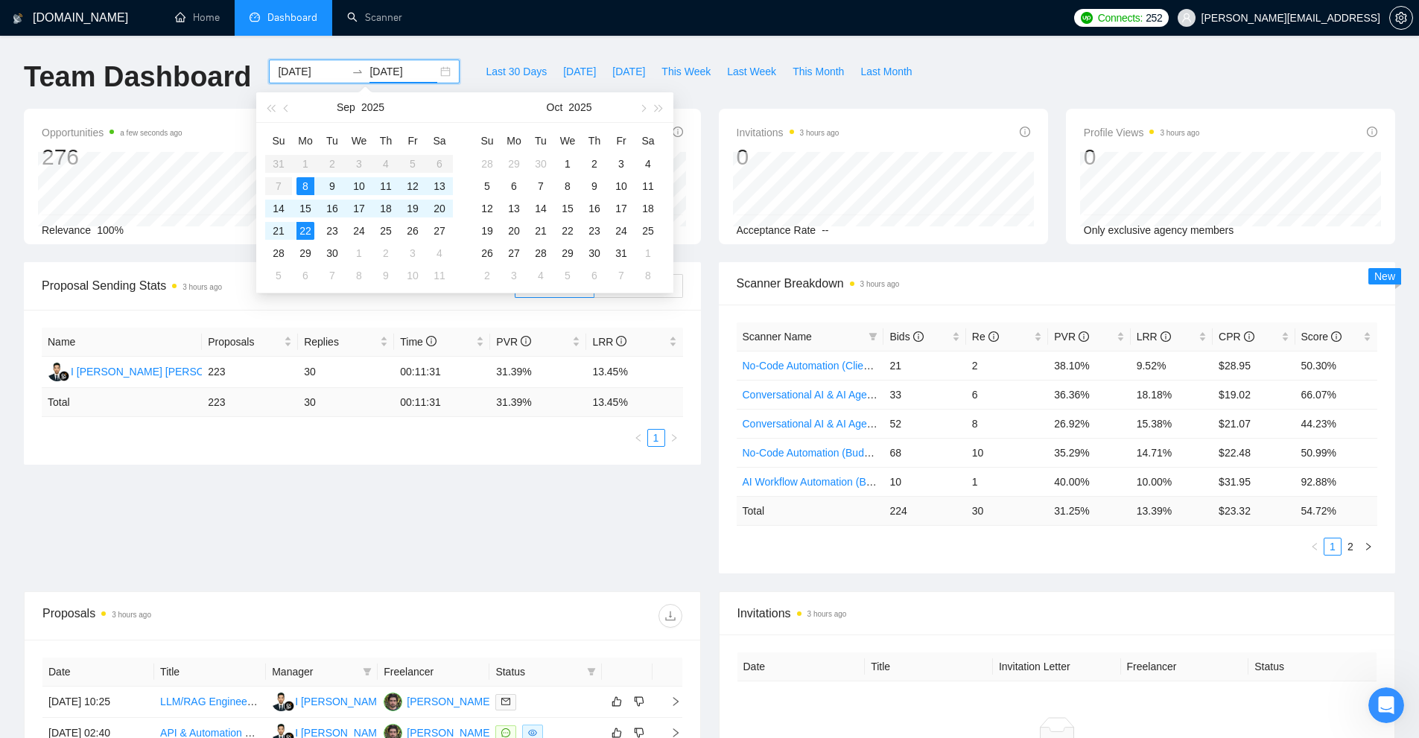
click at [1032, 274] on span "Scanner Breakdown 3 hours ago" at bounding box center [1057, 283] width 641 height 19
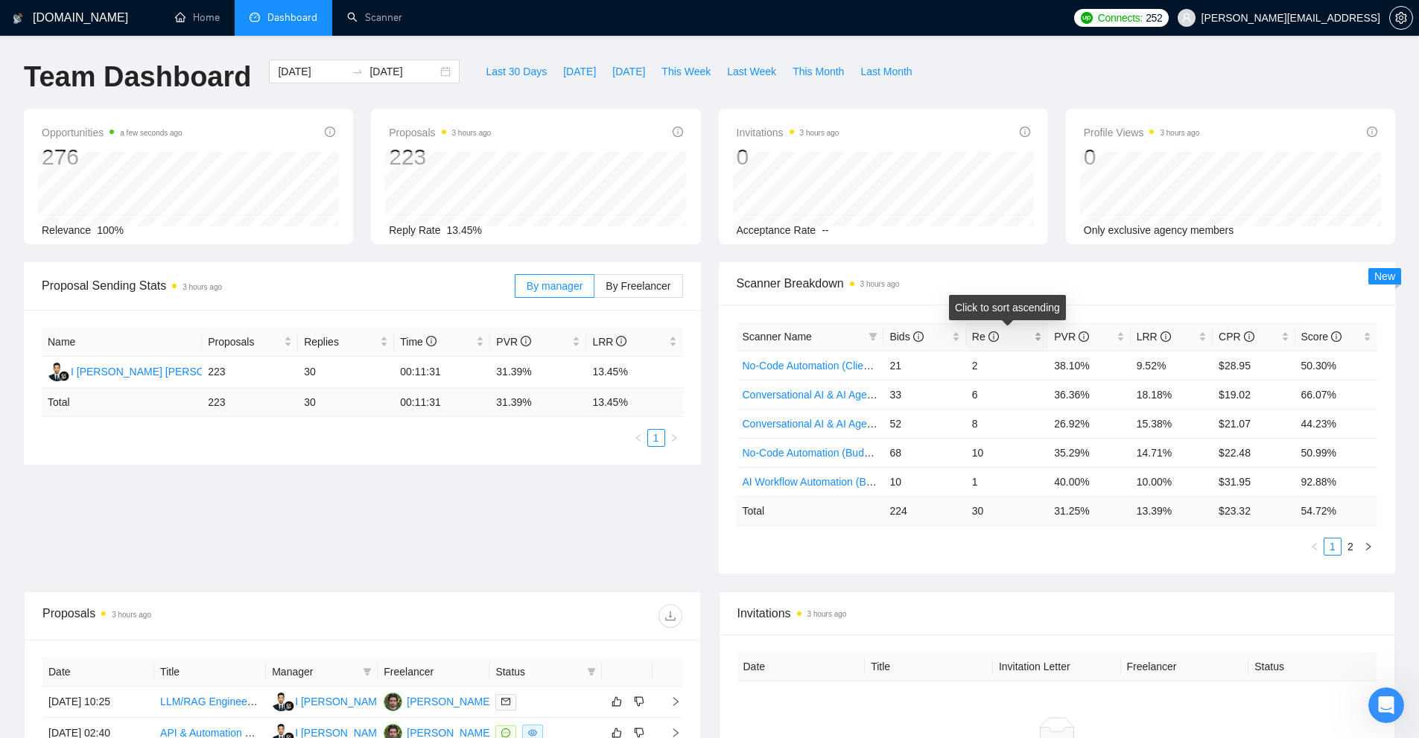
click at [1038, 338] on div "Re" at bounding box center [1007, 336] width 70 height 16
click at [371, 17] on link "Scanner" at bounding box center [374, 17] width 55 height 13
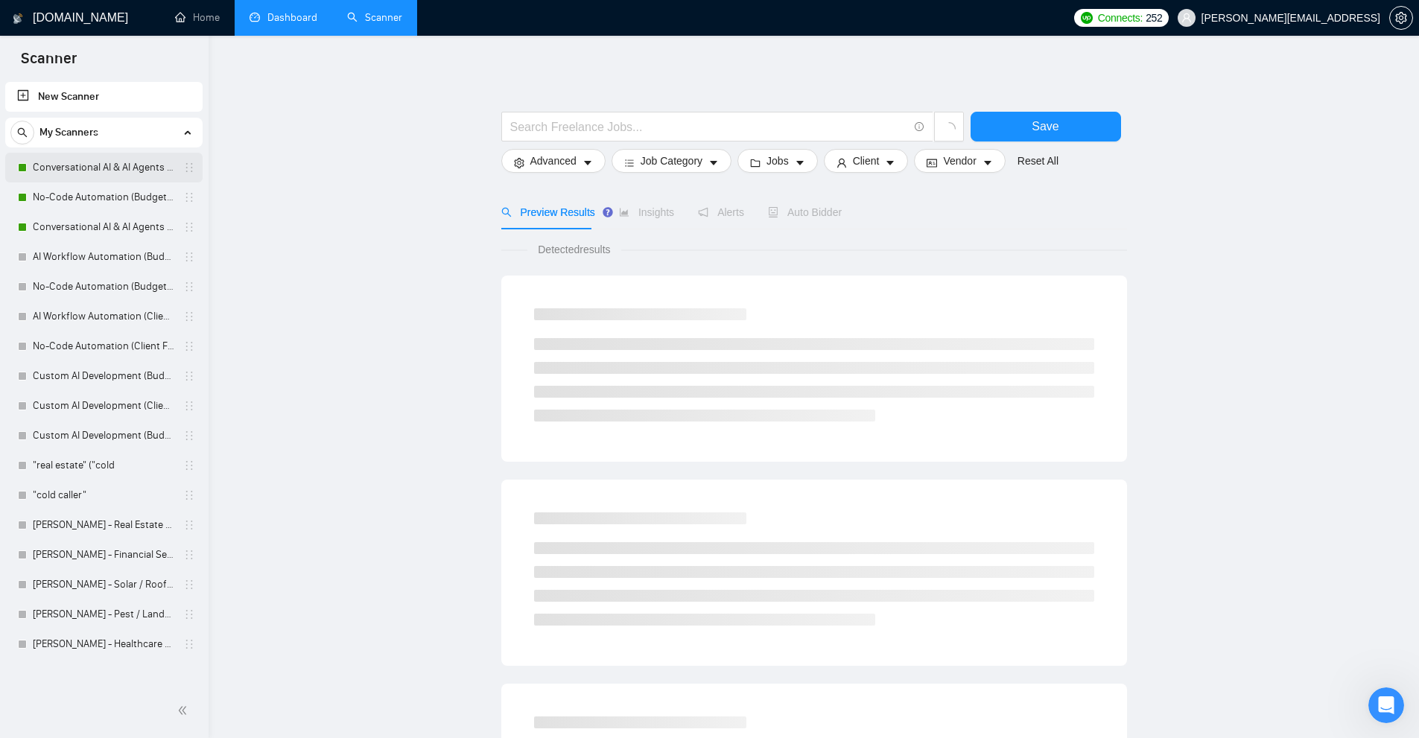
click at [104, 158] on link "Conversational AI & AI Agents (Client Filters)" at bounding box center [104, 168] width 142 height 30
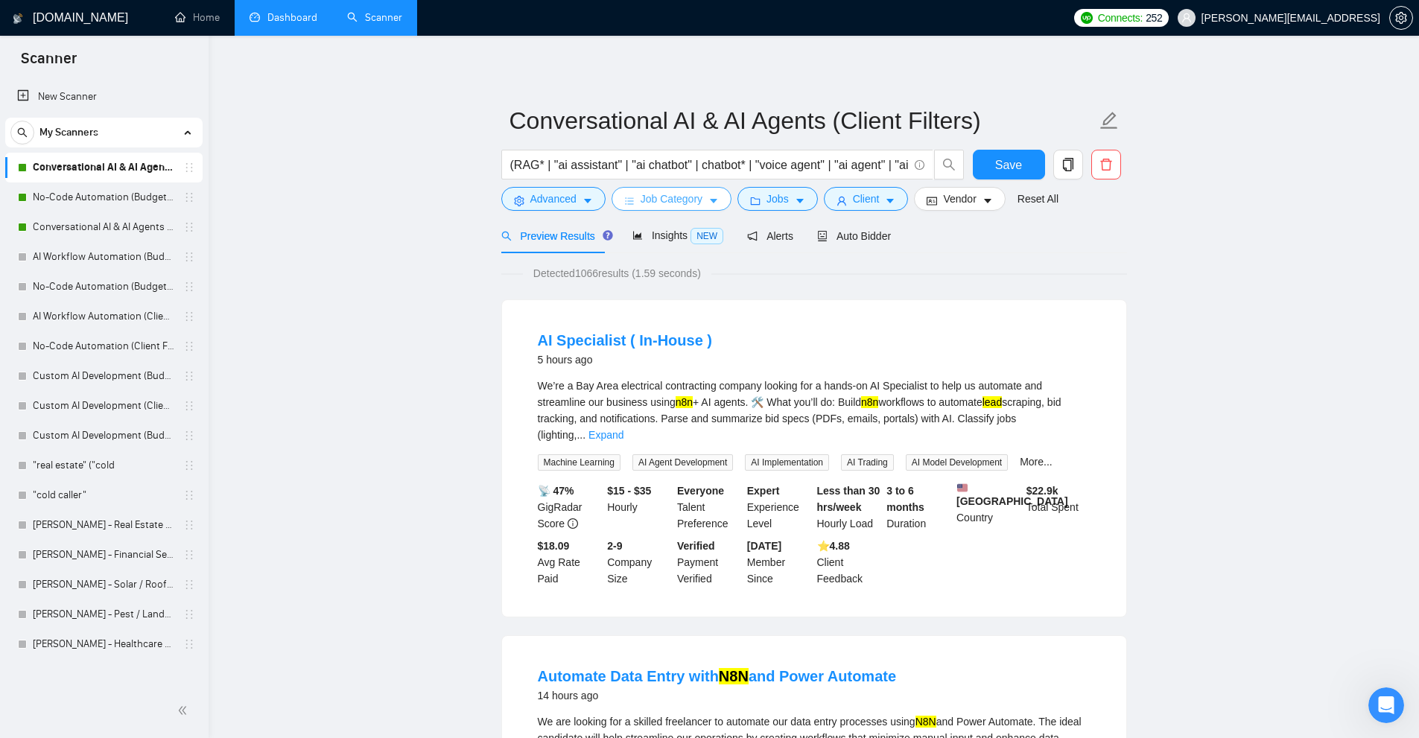
click at [671, 200] on span "Job Category" at bounding box center [672, 199] width 62 height 16
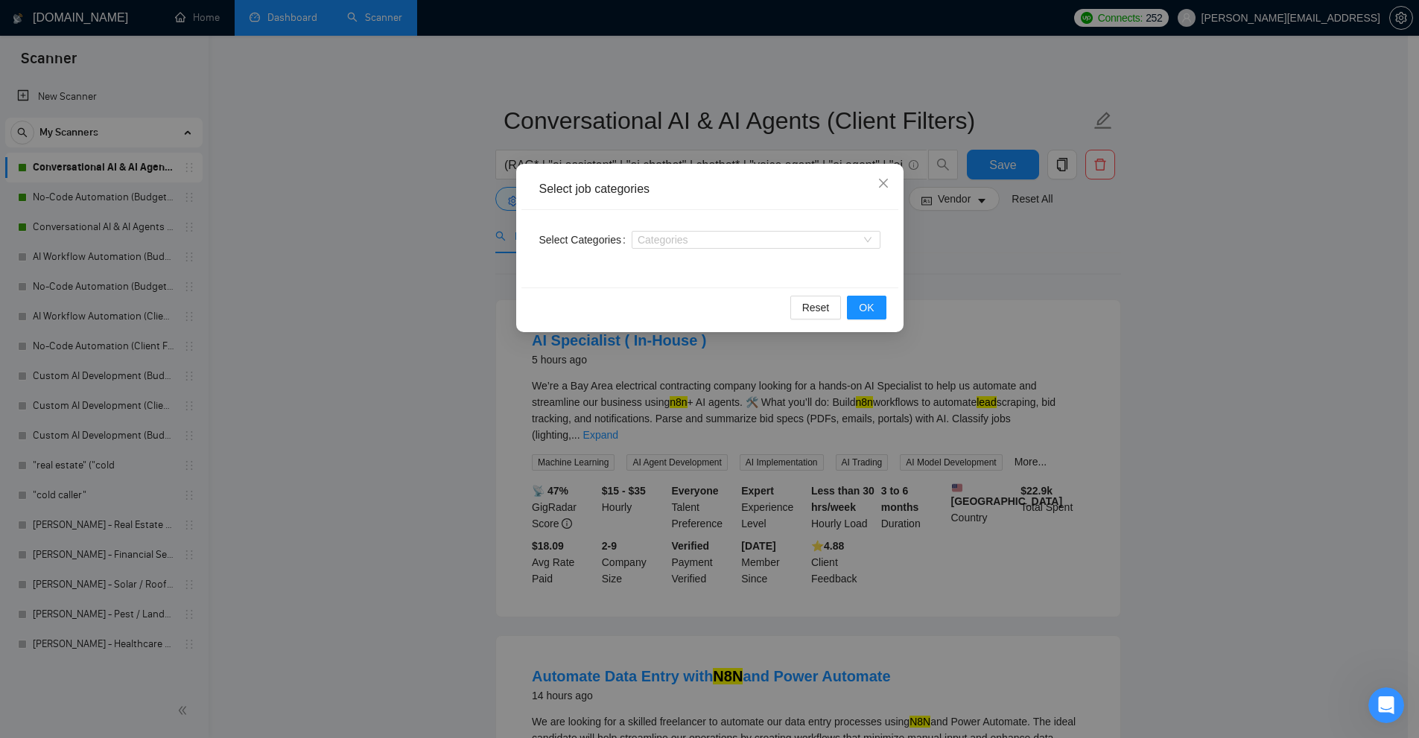
click at [382, 196] on div "Select job categories Select Categories Categories Reset OK" at bounding box center [709, 369] width 1419 height 738
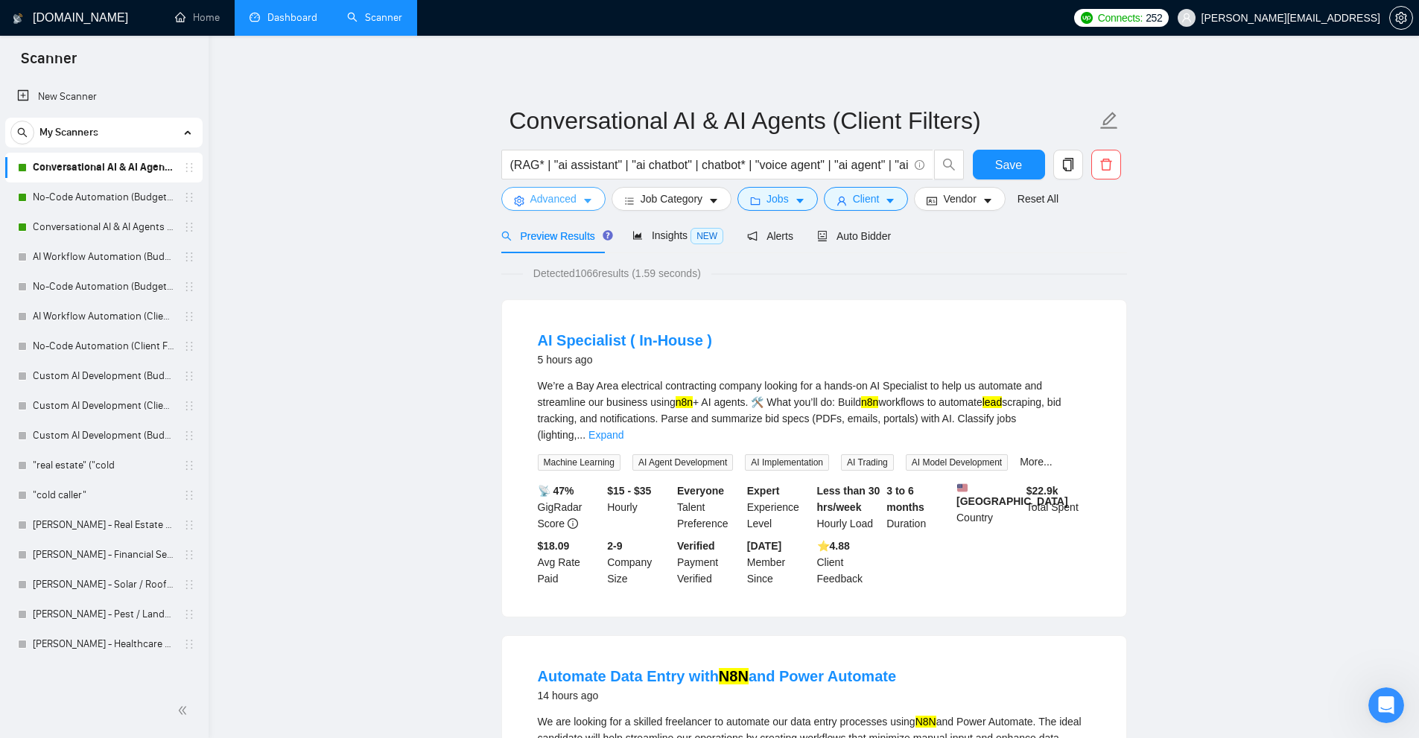
click at [586, 206] on icon "caret-down" at bounding box center [587, 201] width 10 height 10
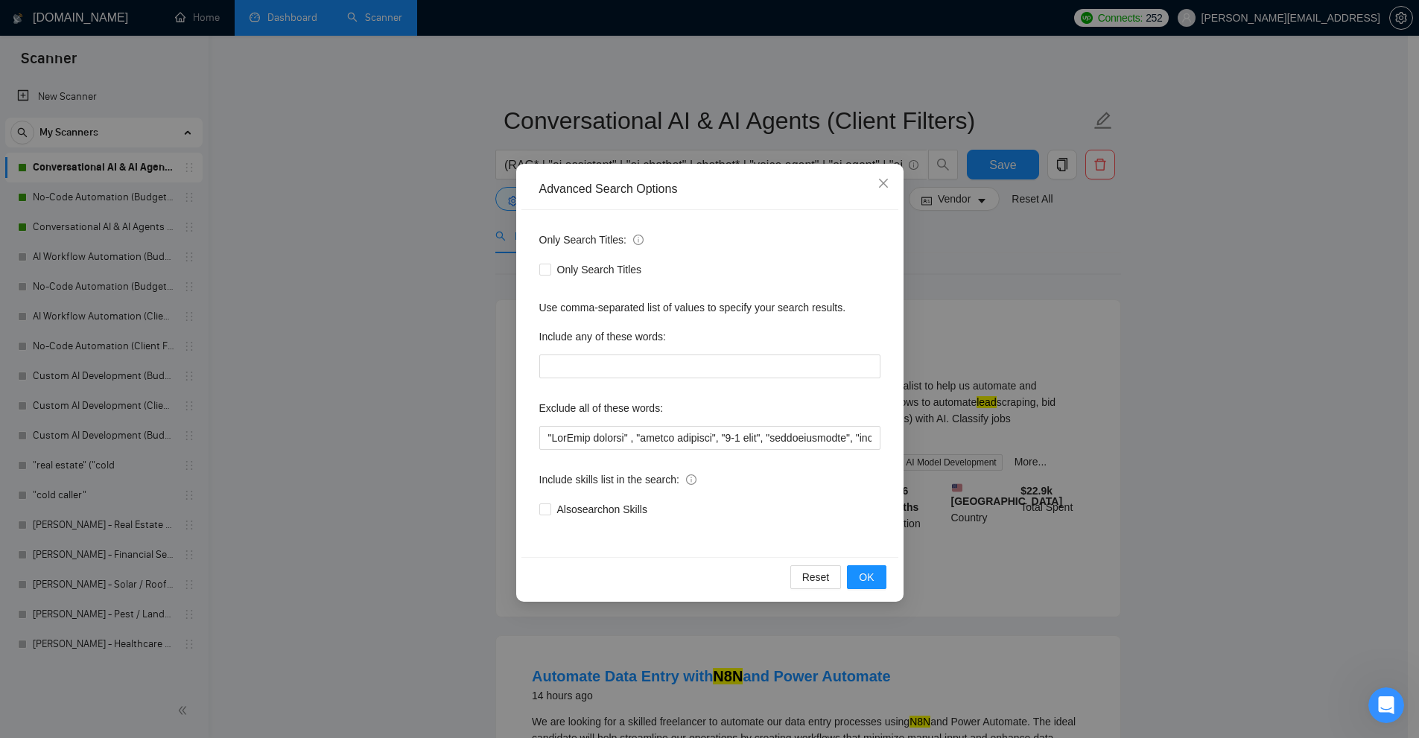
click at [454, 216] on div "Advanced Search Options Only Search Titles: Only Search Titles Use comma-separa…" at bounding box center [709, 369] width 1419 height 738
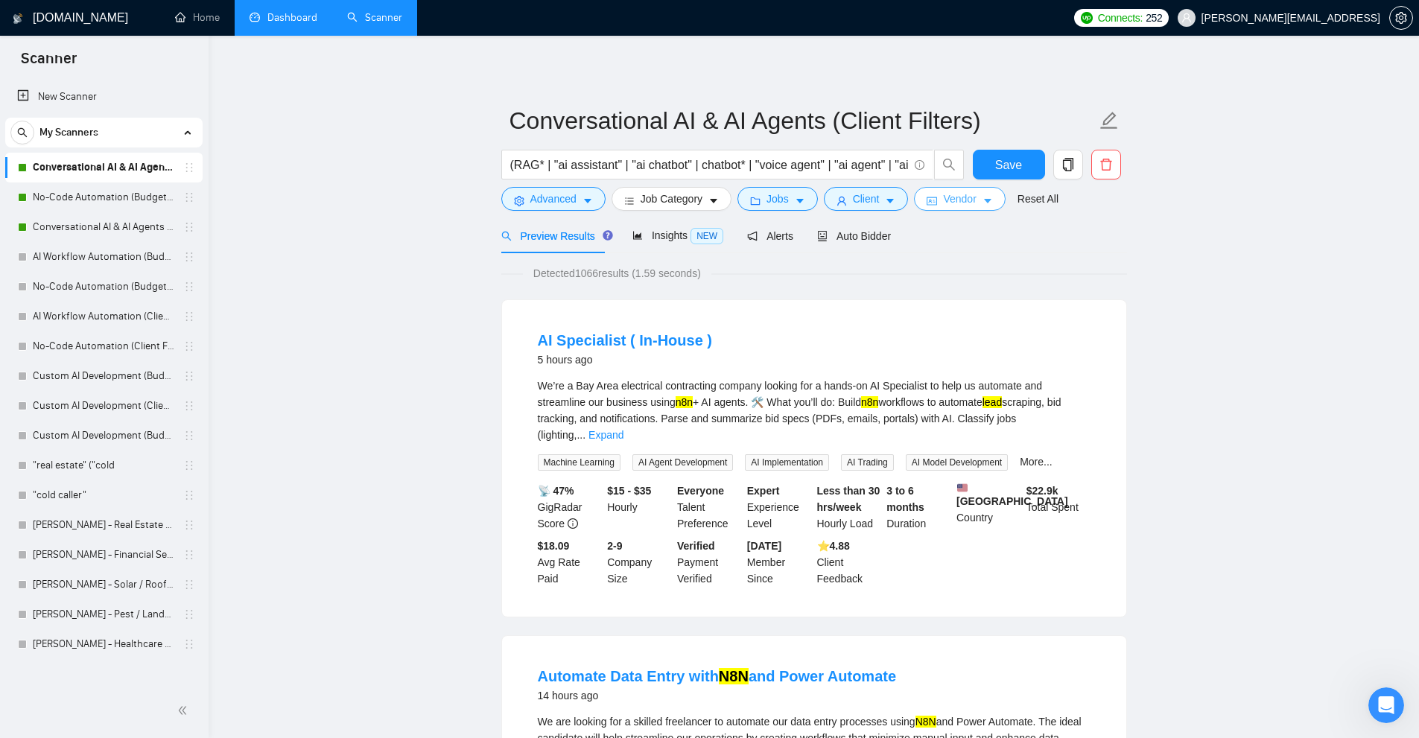
click at [954, 203] on span "Vendor" at bounding box center [959, 199] width 33 height 16
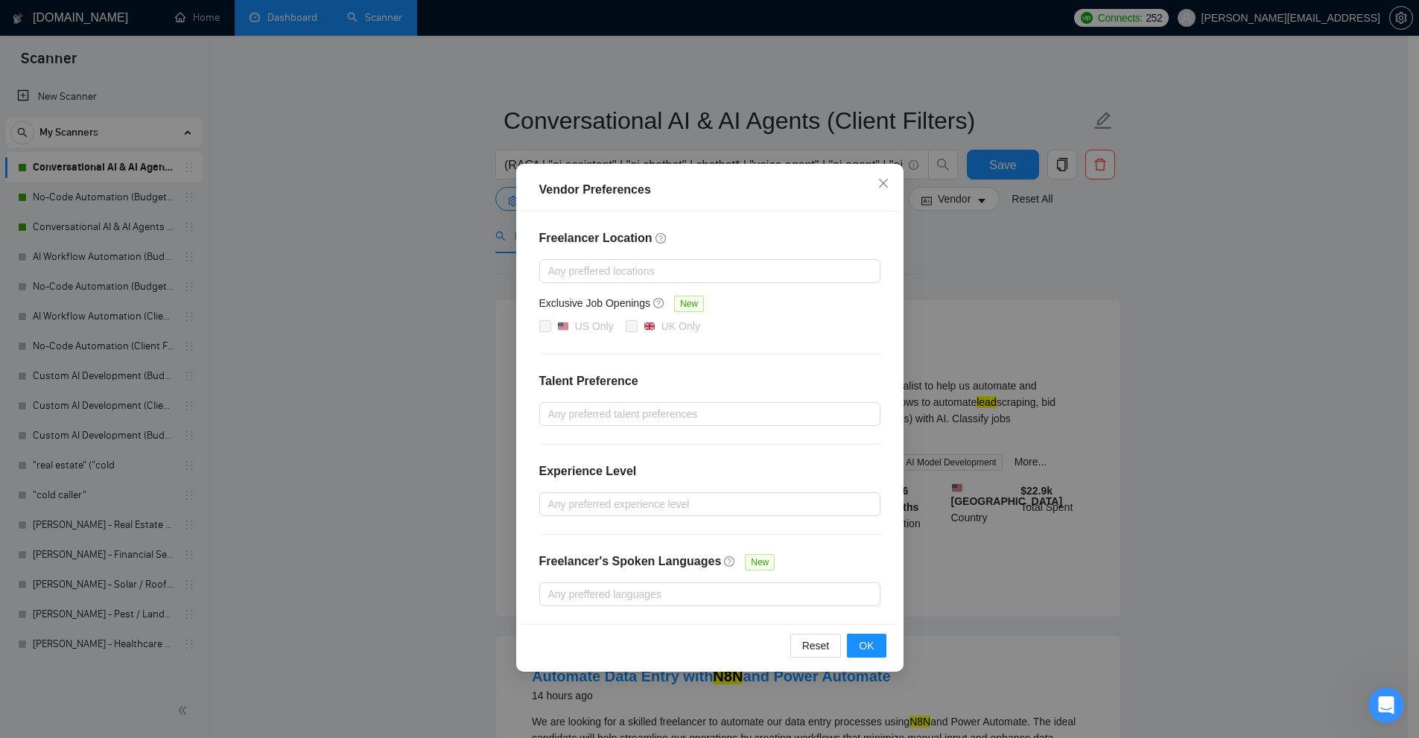
click at [1009, 227] on div "Vendor Preferences Freelancer Location Any preffered locations Exclusive Job Op…" at bounding box center [709, 369] width 1419 height 738
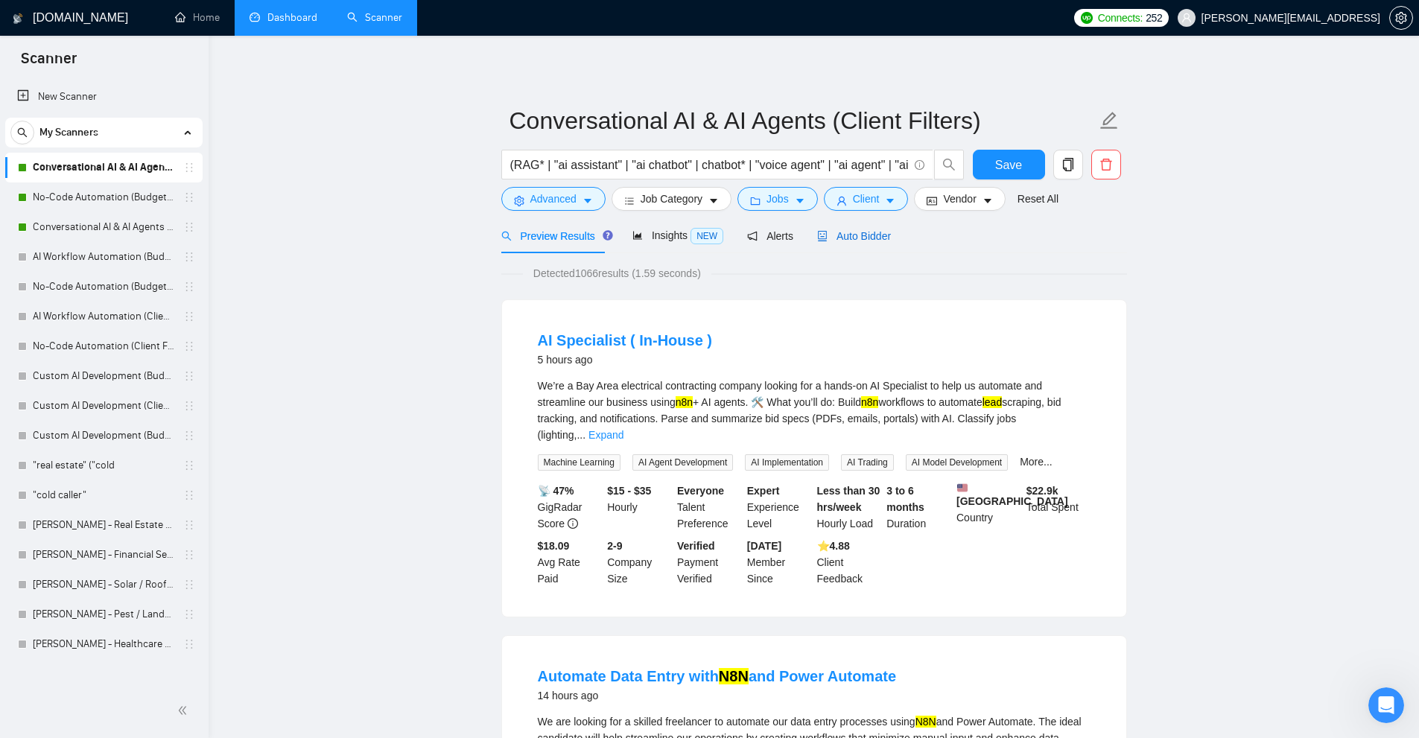
click at [876, 232] on span "Auto Bidder" at bounding box center [854, 236] width 74 height 12
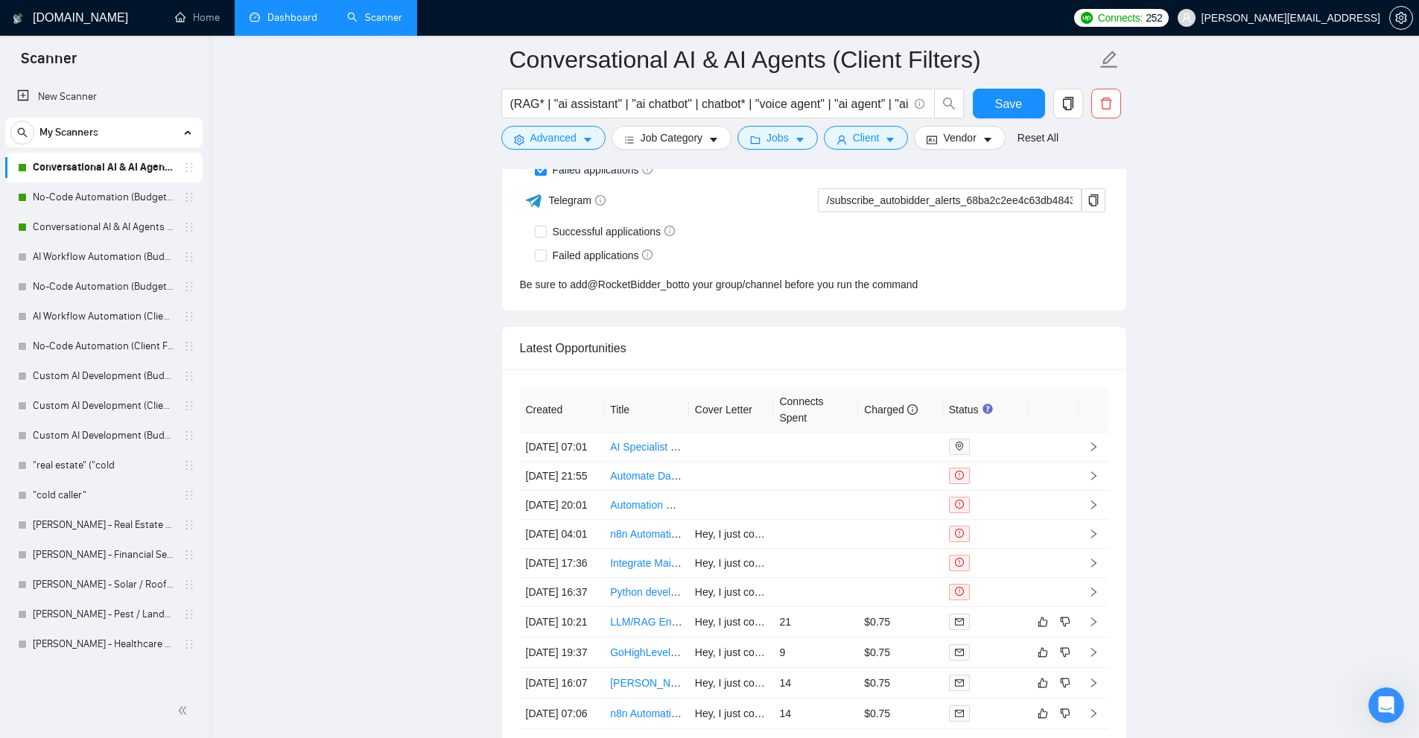
scroll to position [3873, 0]
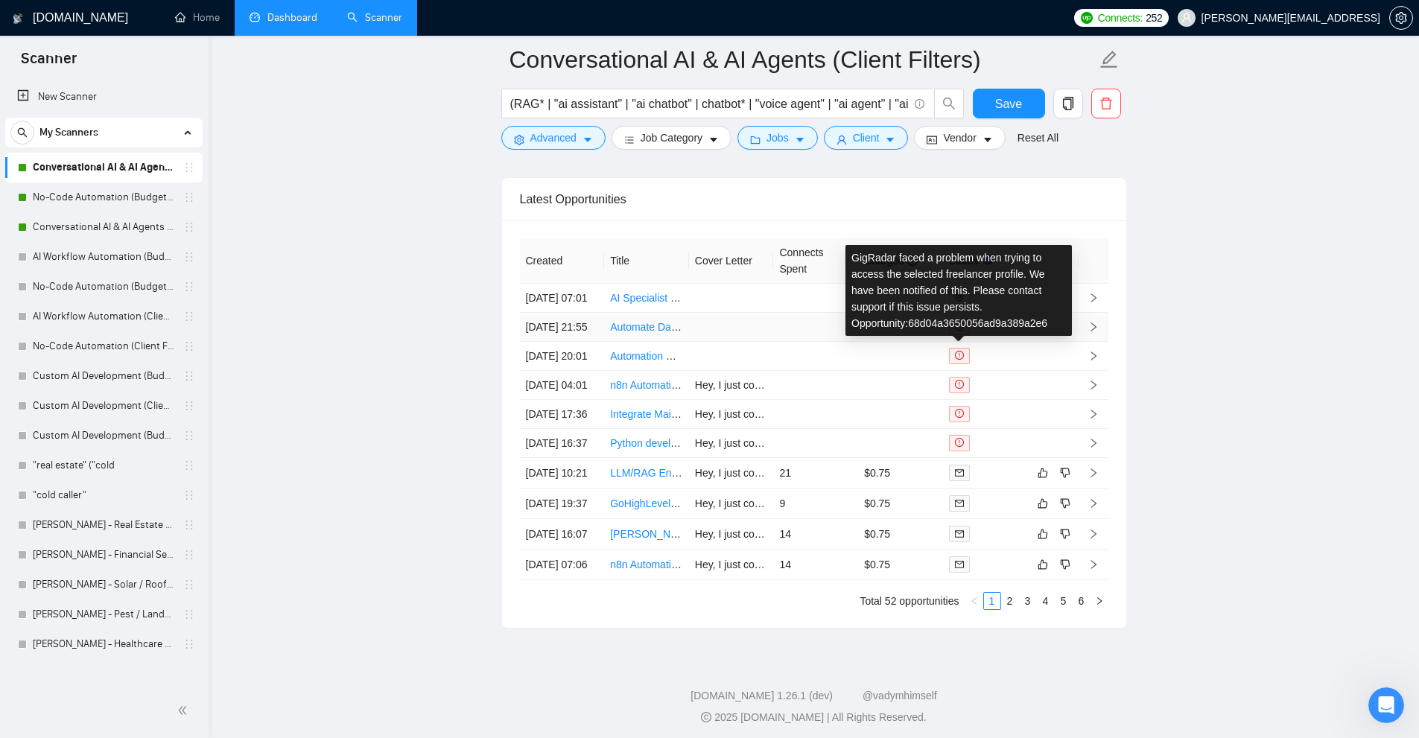
click at [1014, 335] on div at bounding box center [985, 327] width 73 height 16
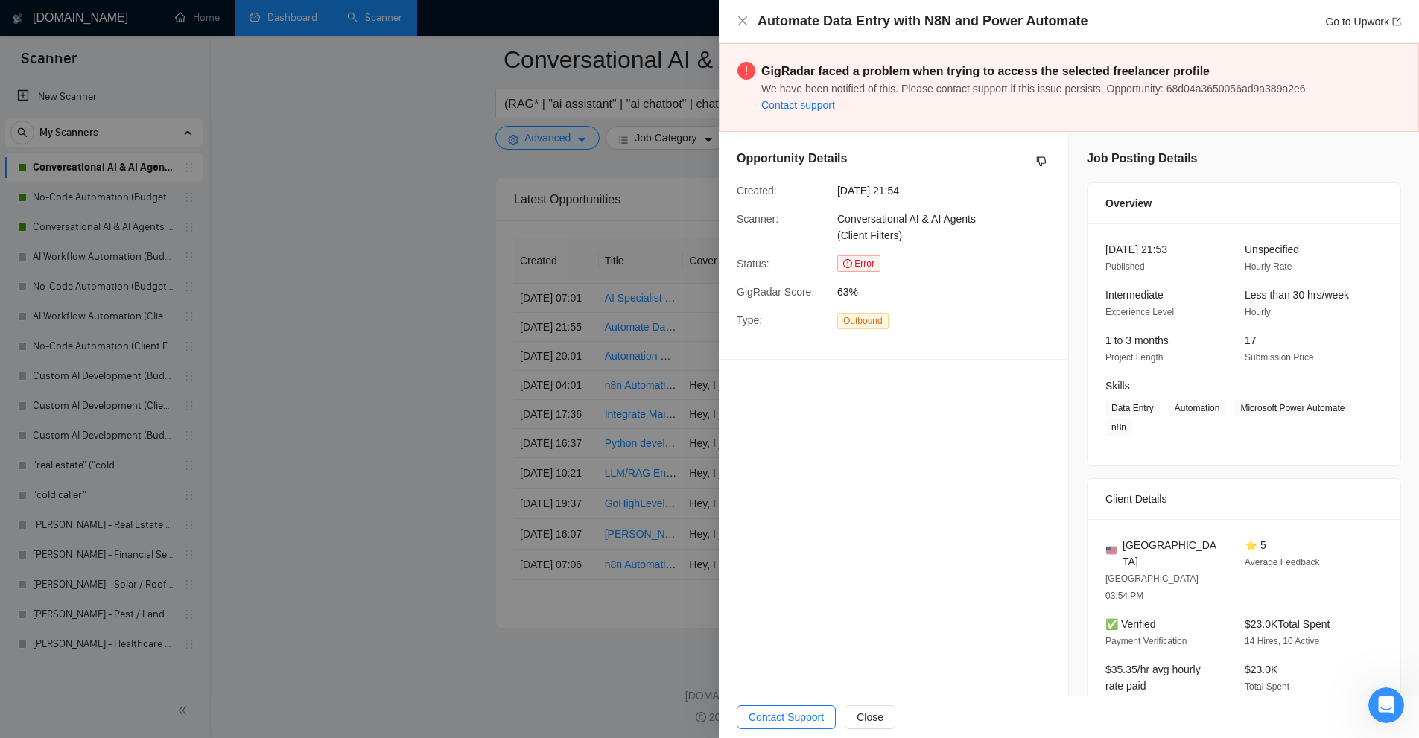
click at [481, 274] on div at bounding box center [709, 369] width 1419 height 738
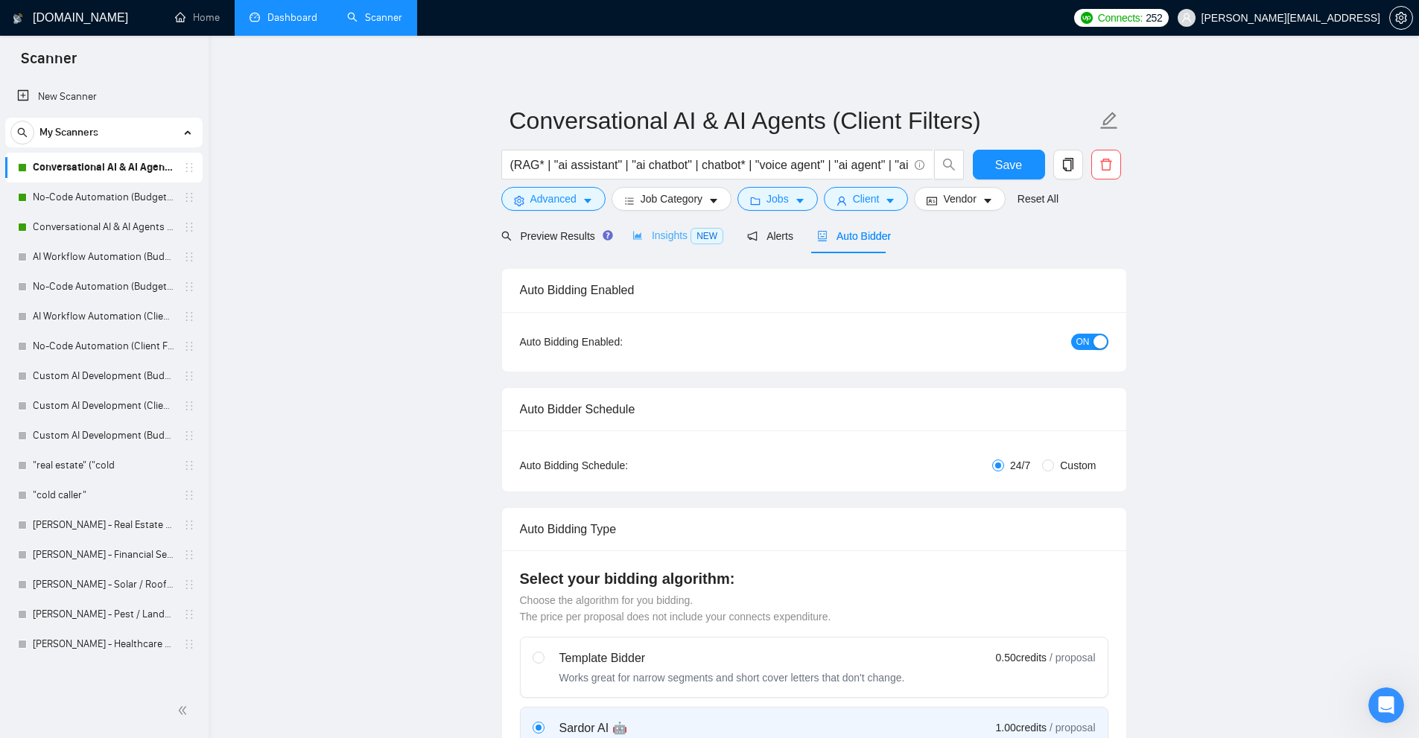
click at [652, 226] on div "Insights NEW" at bounding box center [677, 235] width 91 height 35
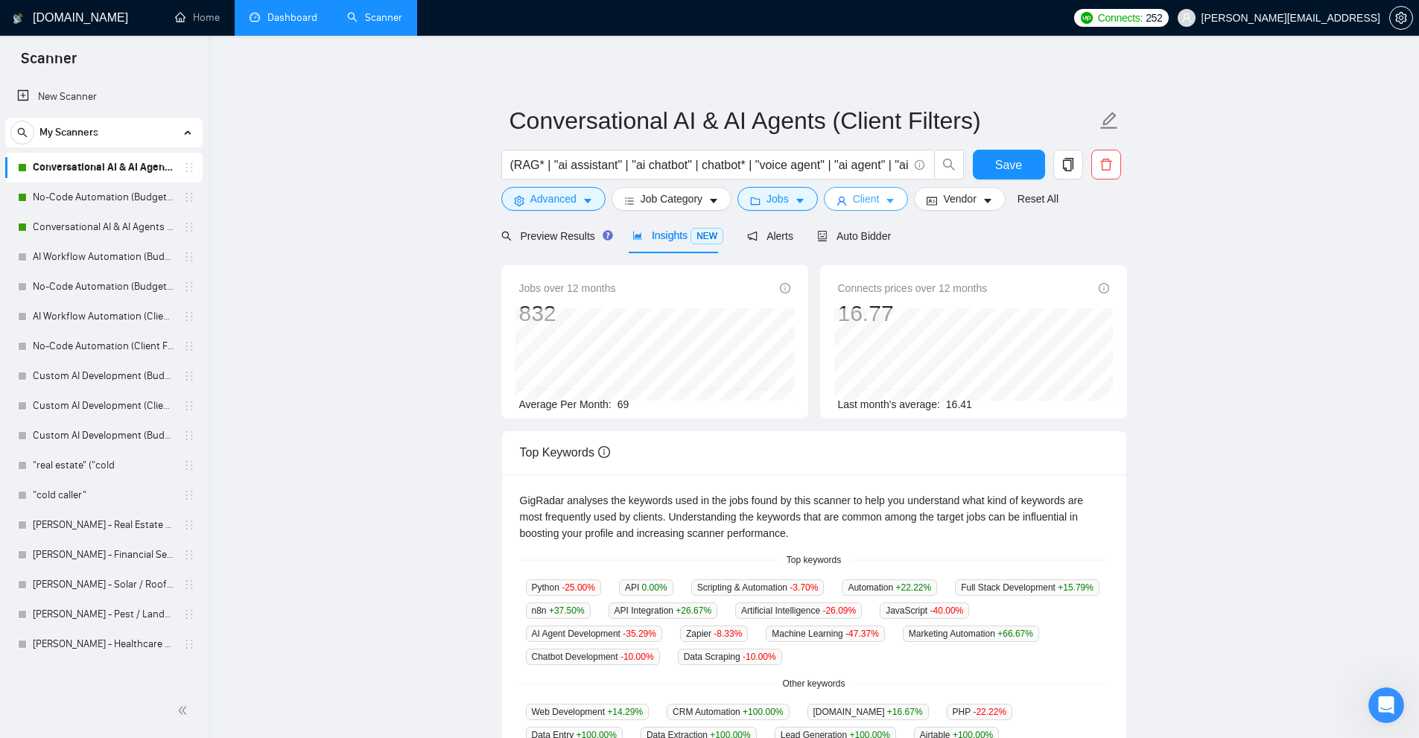
click at [857, 206] on span "Client" at bounding box center [866, 199] width 27 height 16
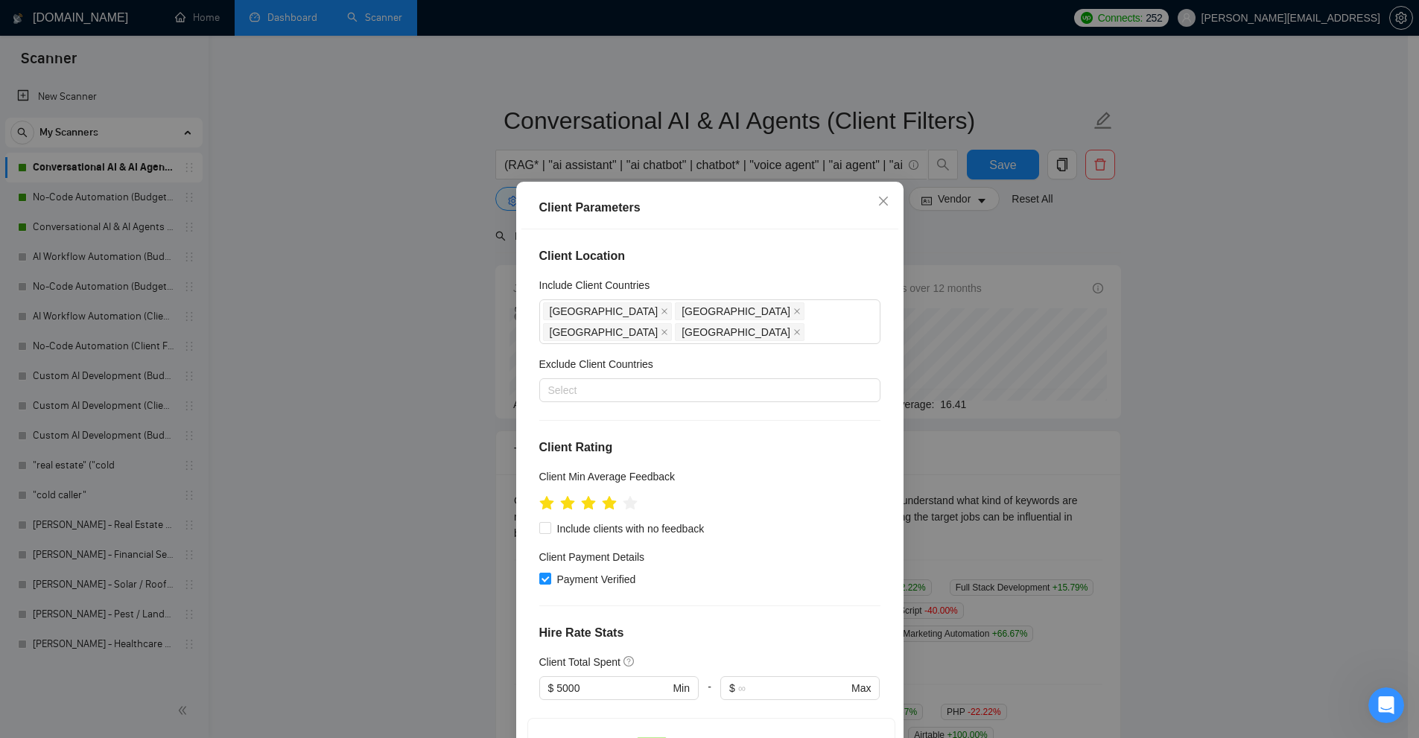
scroll to position [410, 0]
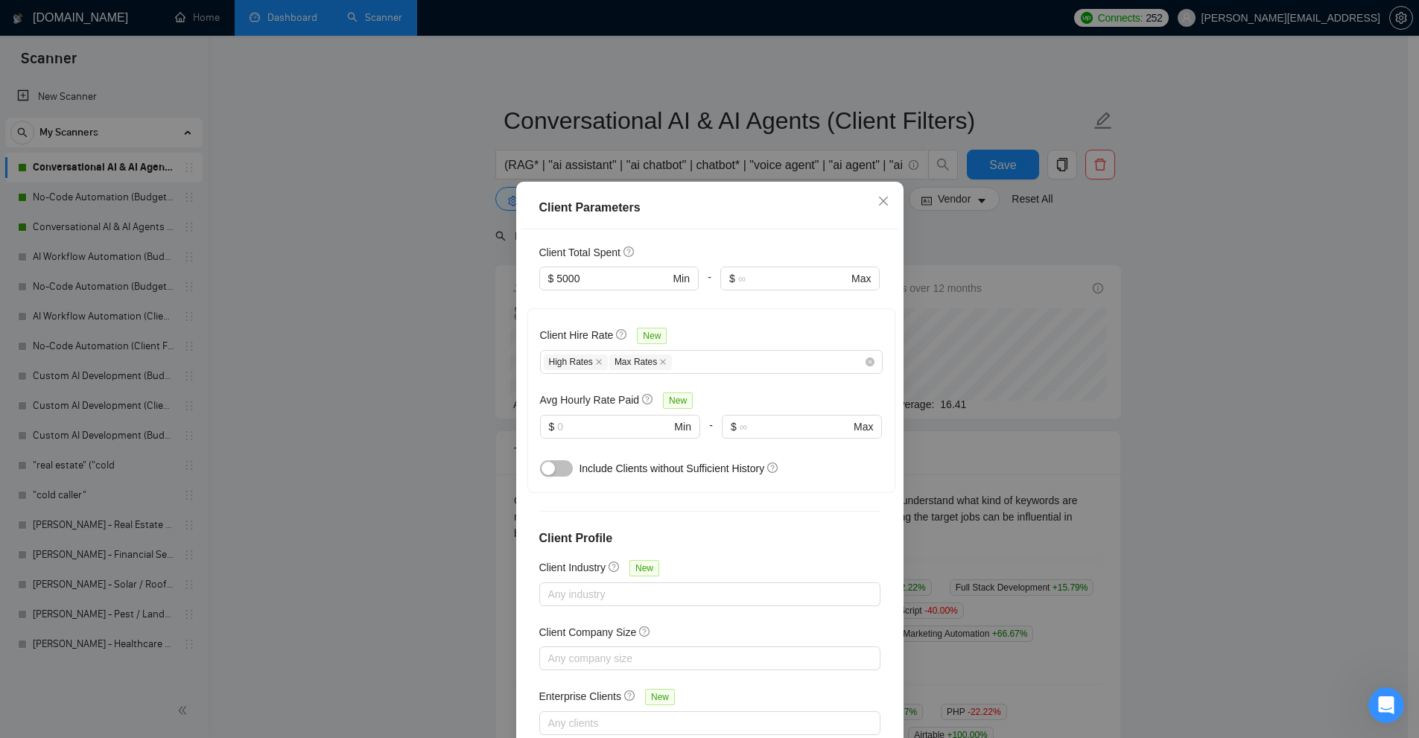
click at [305, 17] on div "Client Parameters Client Location Include Client Countries Australia New Zealan…" at bounding box center [709, 369] width 1419 height 738
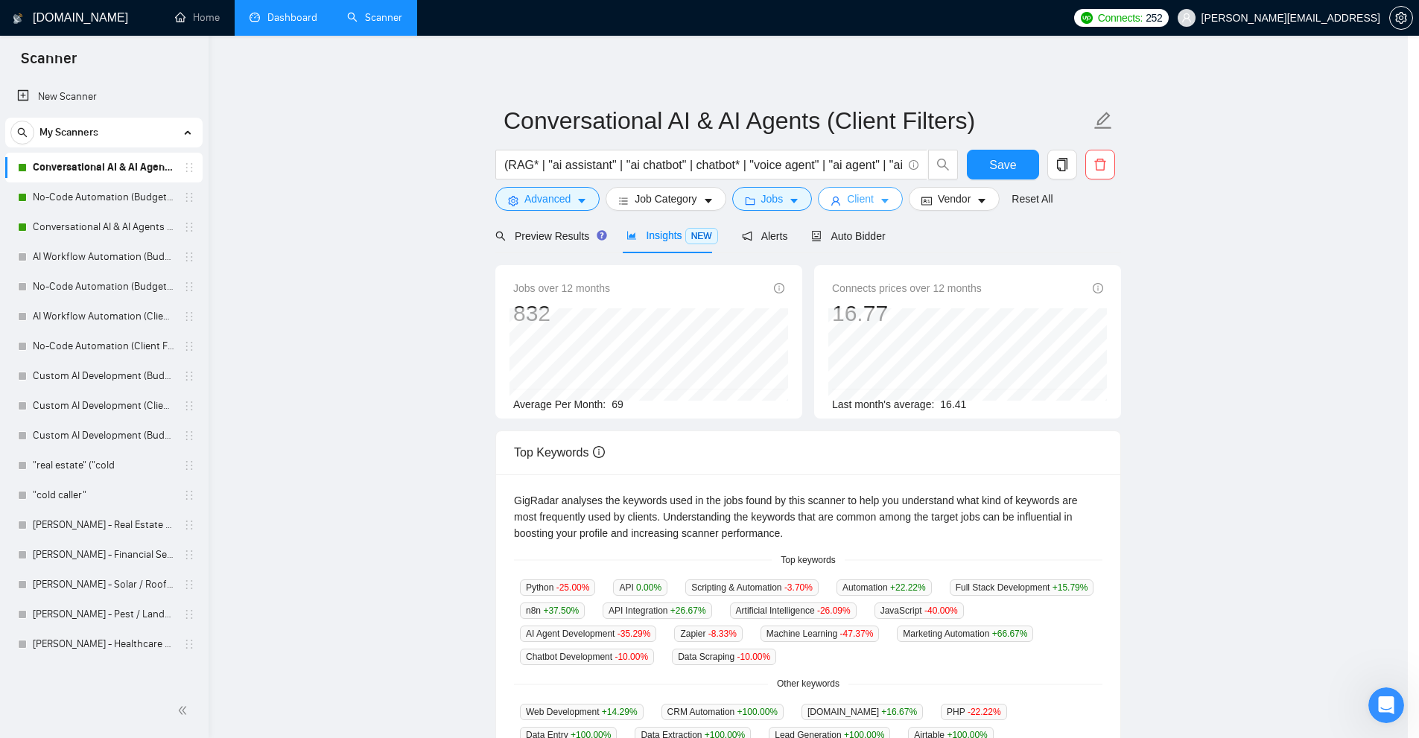
click at [286, 16] on body "Scanner New Scanner My Scanners Conversational AI & AI Agents (Client Filters) …" at bounding box center [704, 369] width 1408 height 738
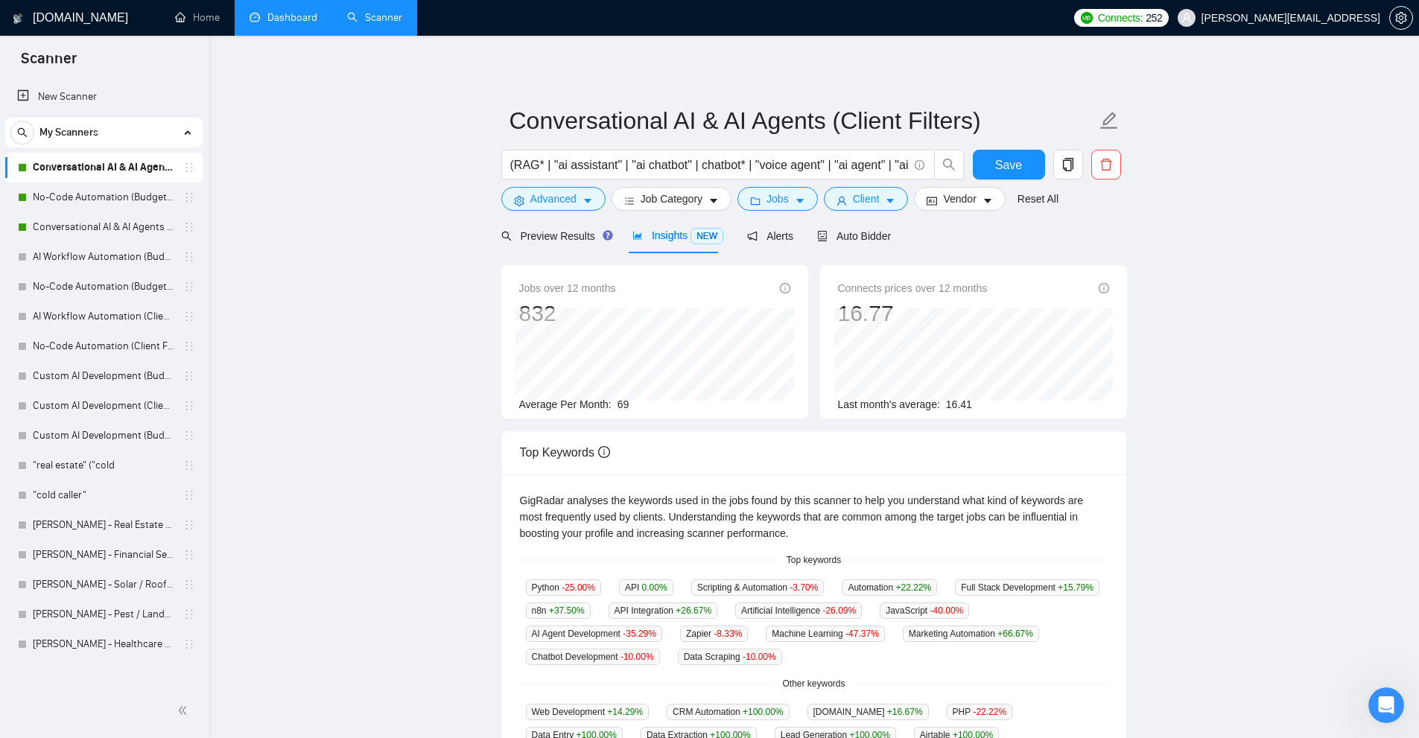
click at [317, 16] on link "Dashboard" at bounding box center [284, 17] width 68 height 13
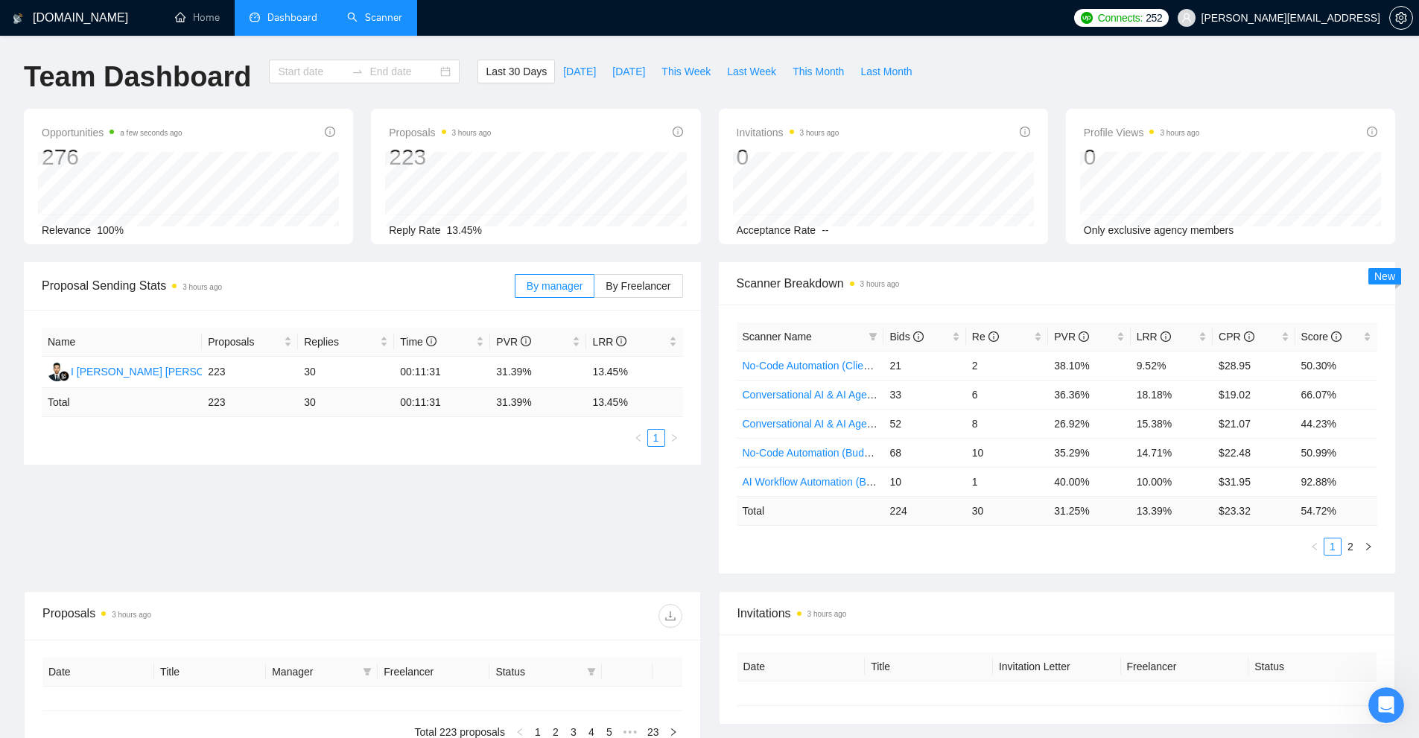
type input "[DATE]"
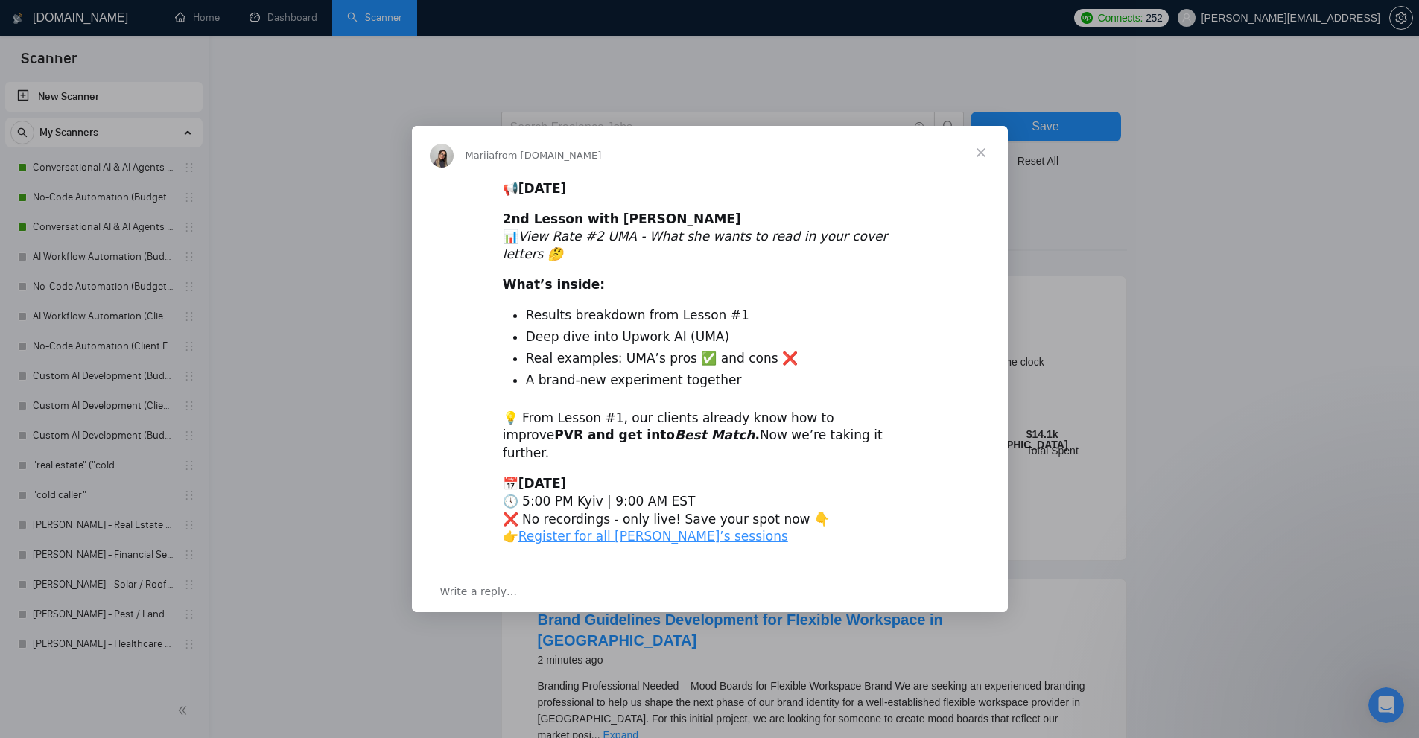
click at [314, 76] on div "Intercom messenger" at bounding box center [709, 369] width 1419 height 738
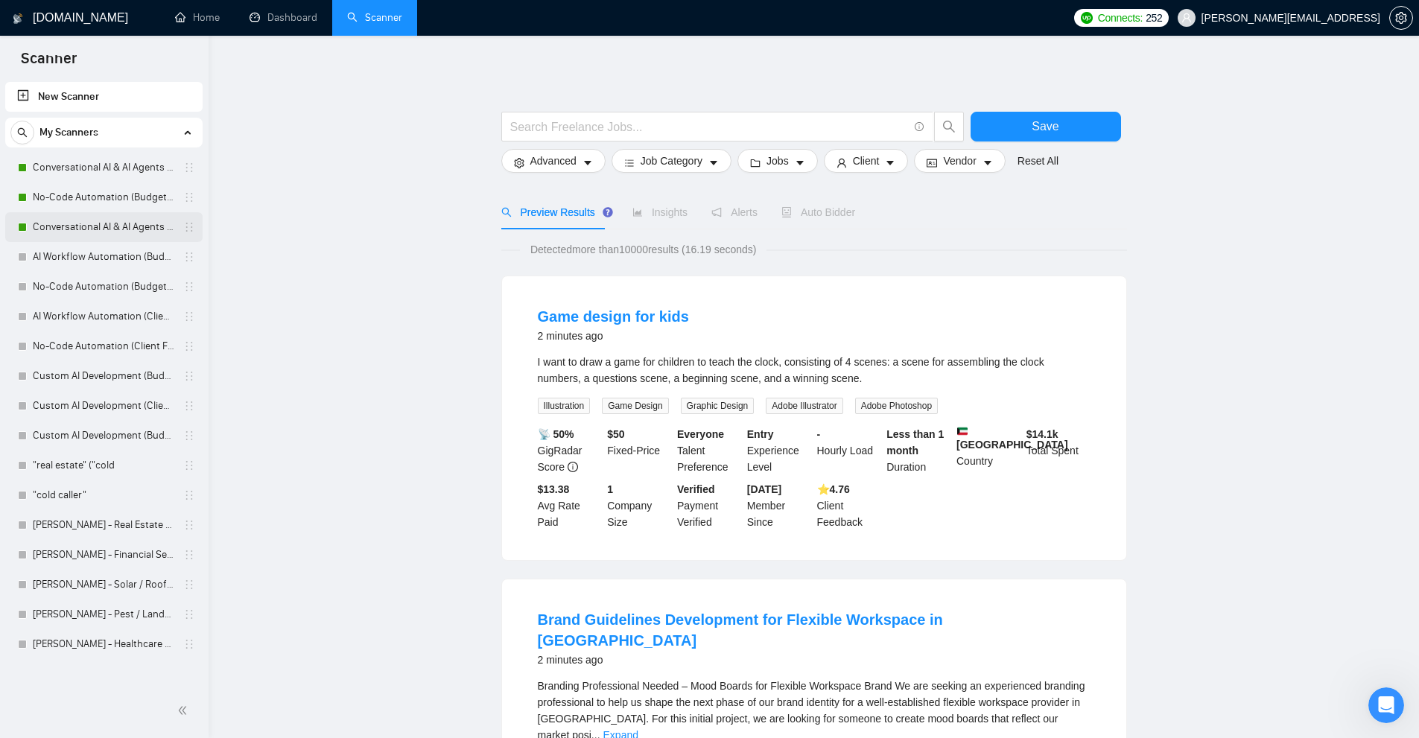
click at [85, 226] on link "Conversational AI & AI Agents (Budget Filters)" at bounding box center [104, 227] width 142 height 30
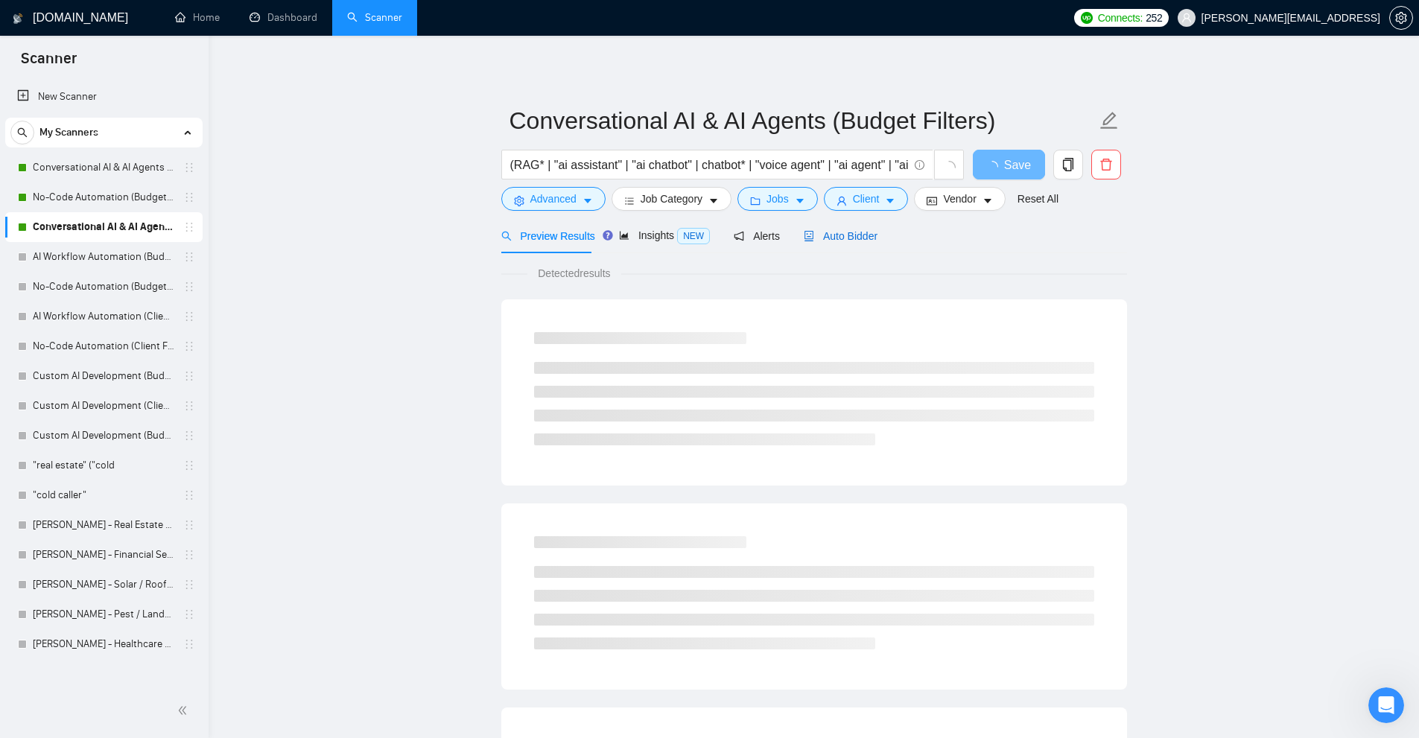
click at [842, 240] on span "Auto Bidder" at bounding box center [841, 236] width 74 height 12
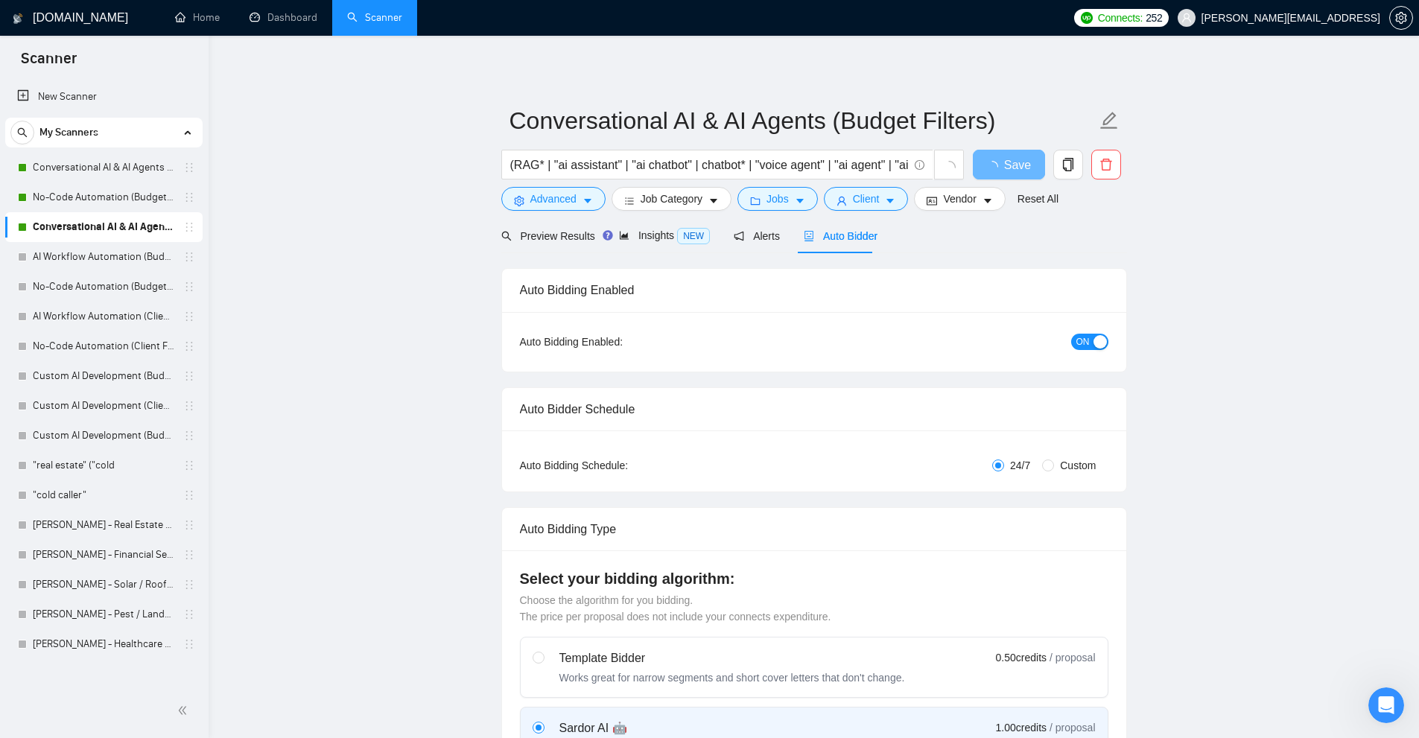
checkbox input "true"
click at [68, 632] on link "Ivan - Healthcare Scanner" at bounding box center [104, 644] width 142 height 30
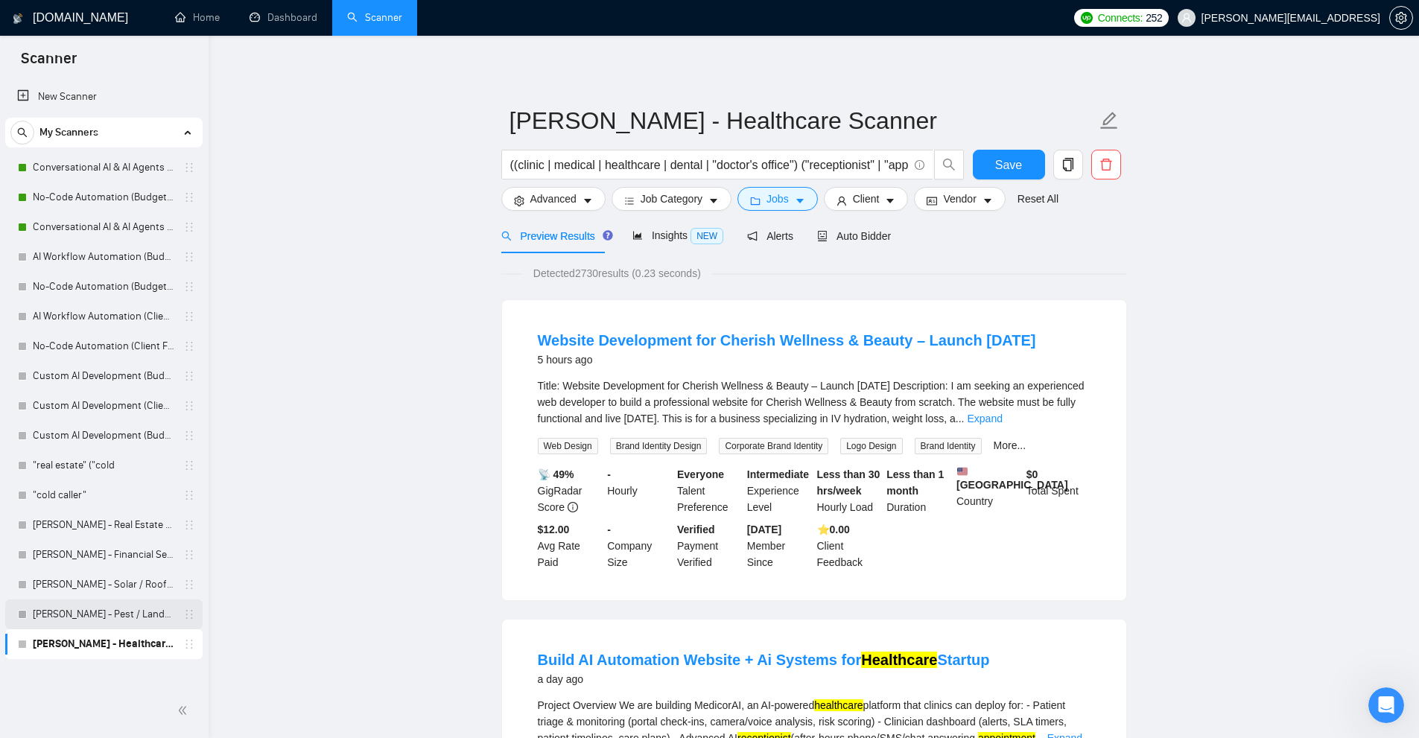
click at [82, 607] on link "Ivan - Pest / Landscaping / Cleaning" at bounding box center [104, 615] width 142 height 30
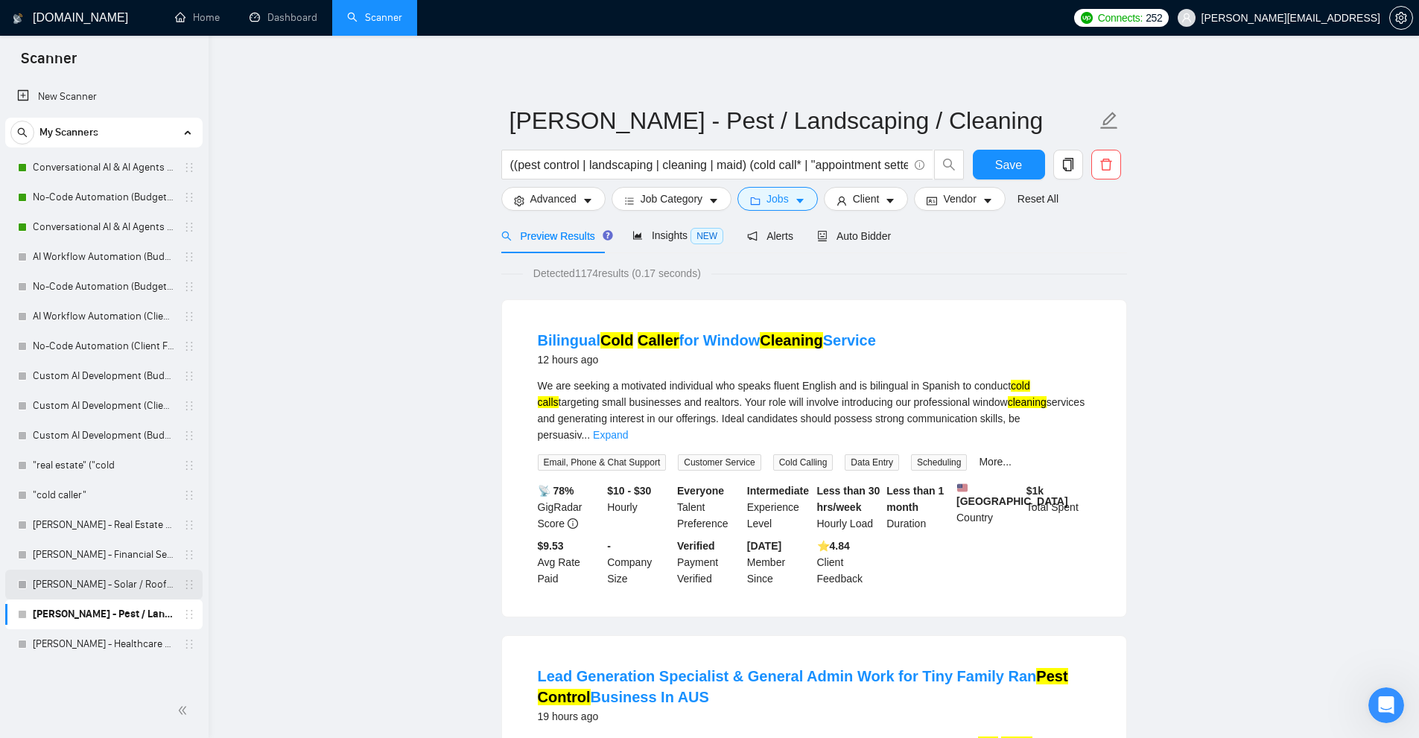
click at [85, 579] on link "Ivan - Solar / Roofing / HVAC" at bounding box center [104, 585] width 142 height 30
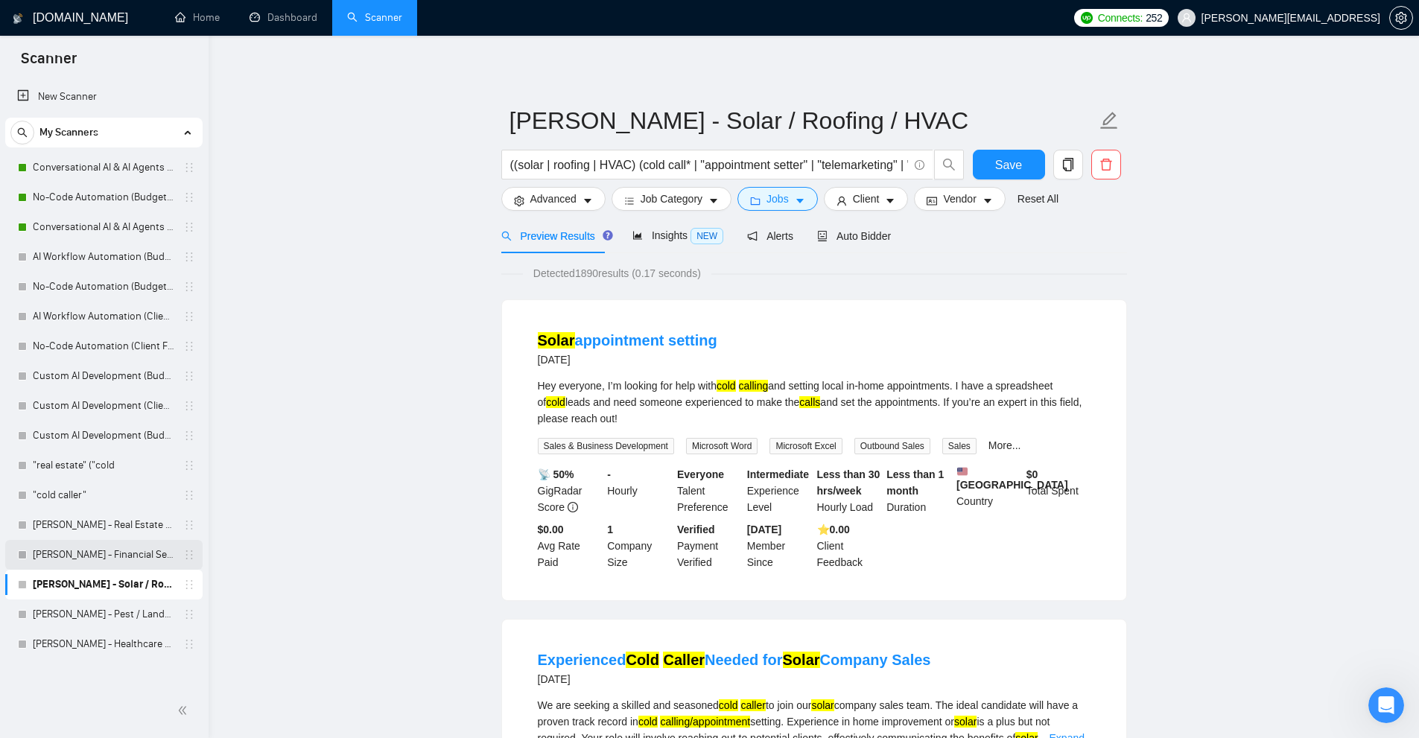
click at [95, 562] on link "Ivan - Financial Services Scanner" at bounding box center [104, 555] width 142 height 30
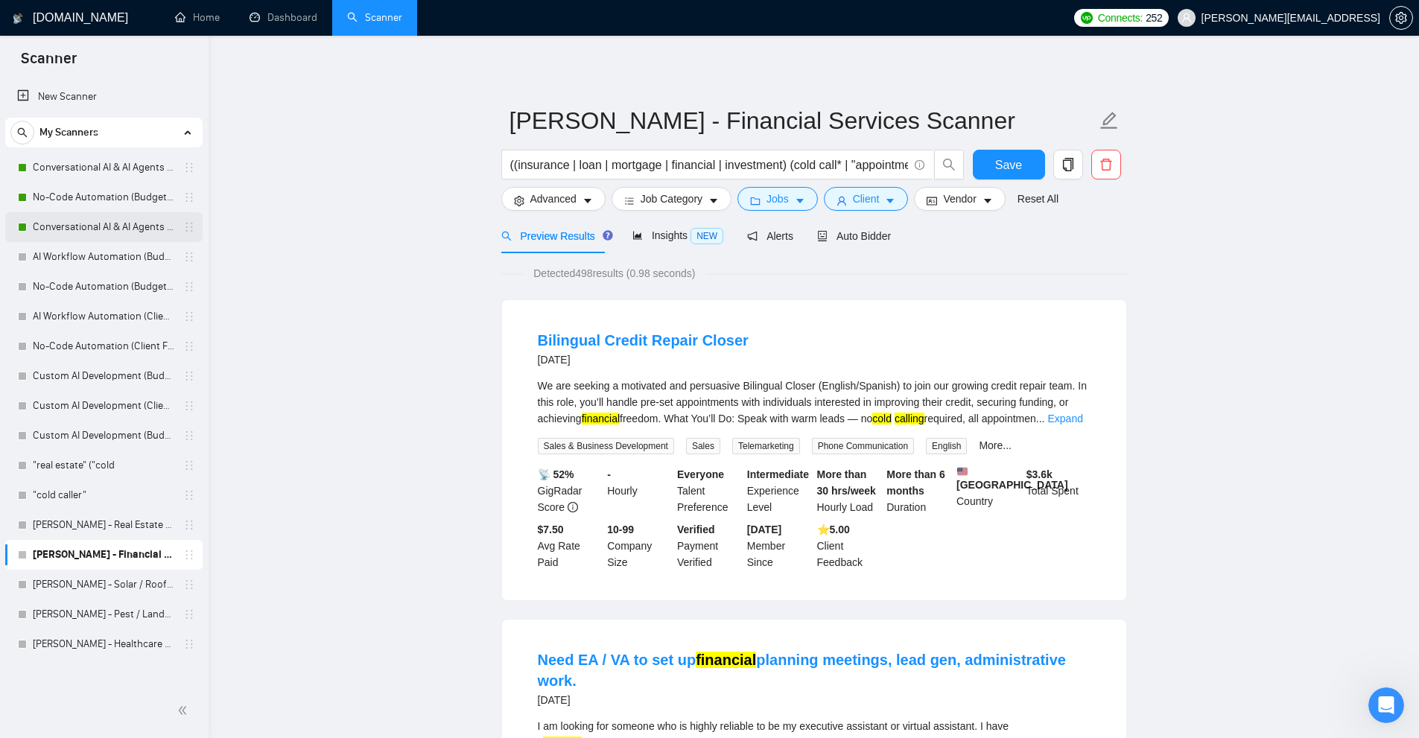
click at [63, 224] on link "Conversational AI & AI Agents (Budget Filters)" at bounding box center [104, 227] width 142 height 30
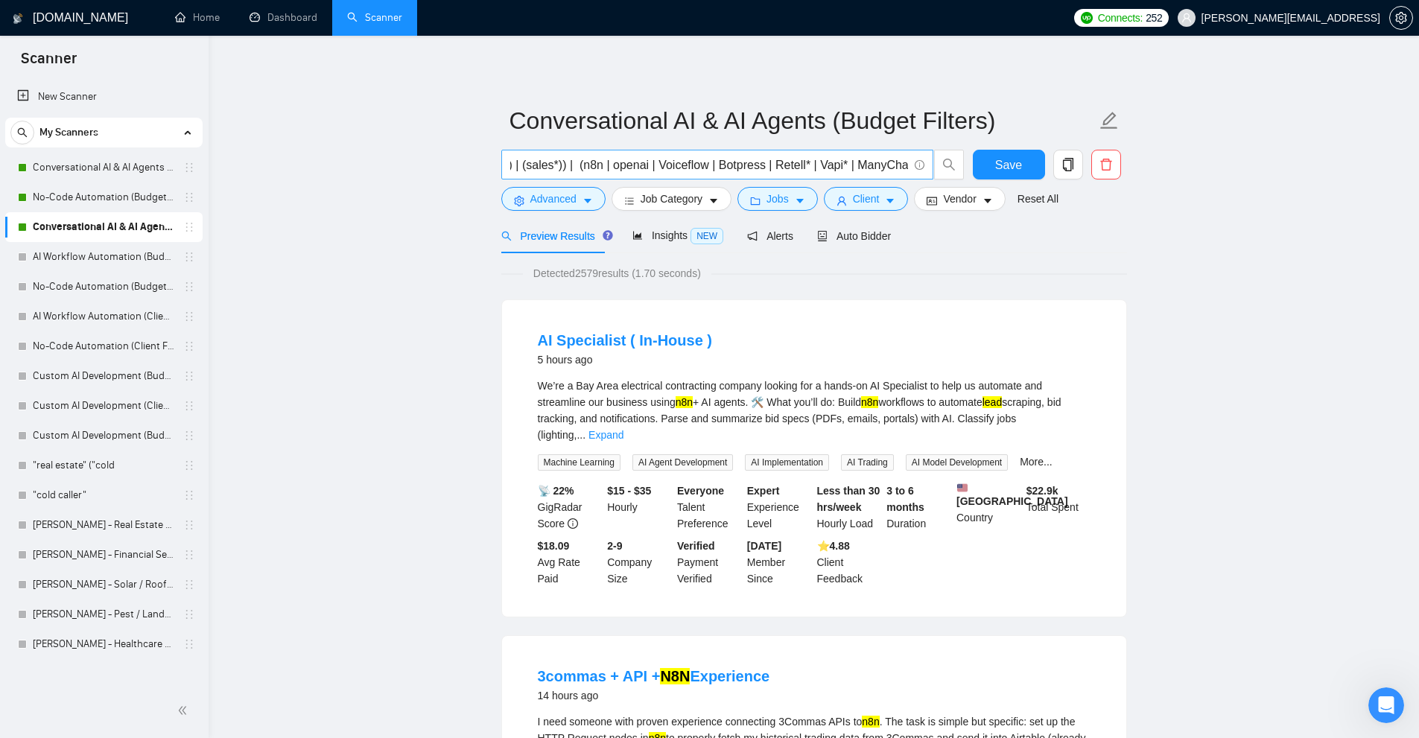
scroll to position [0, 1041]
click at [719, 164] on input "(RAG* | "ai assistant" | "ai chatbot" | chatbot* | "voice agent" | "ai agent" |…" at bounding box center [709, 165] width 398 height 19
click at [623, 429] on link "Expand" at bounding box center [605, 435] width 35 height 12
